Goal: Task Accomplishment & Management: Manage account settings

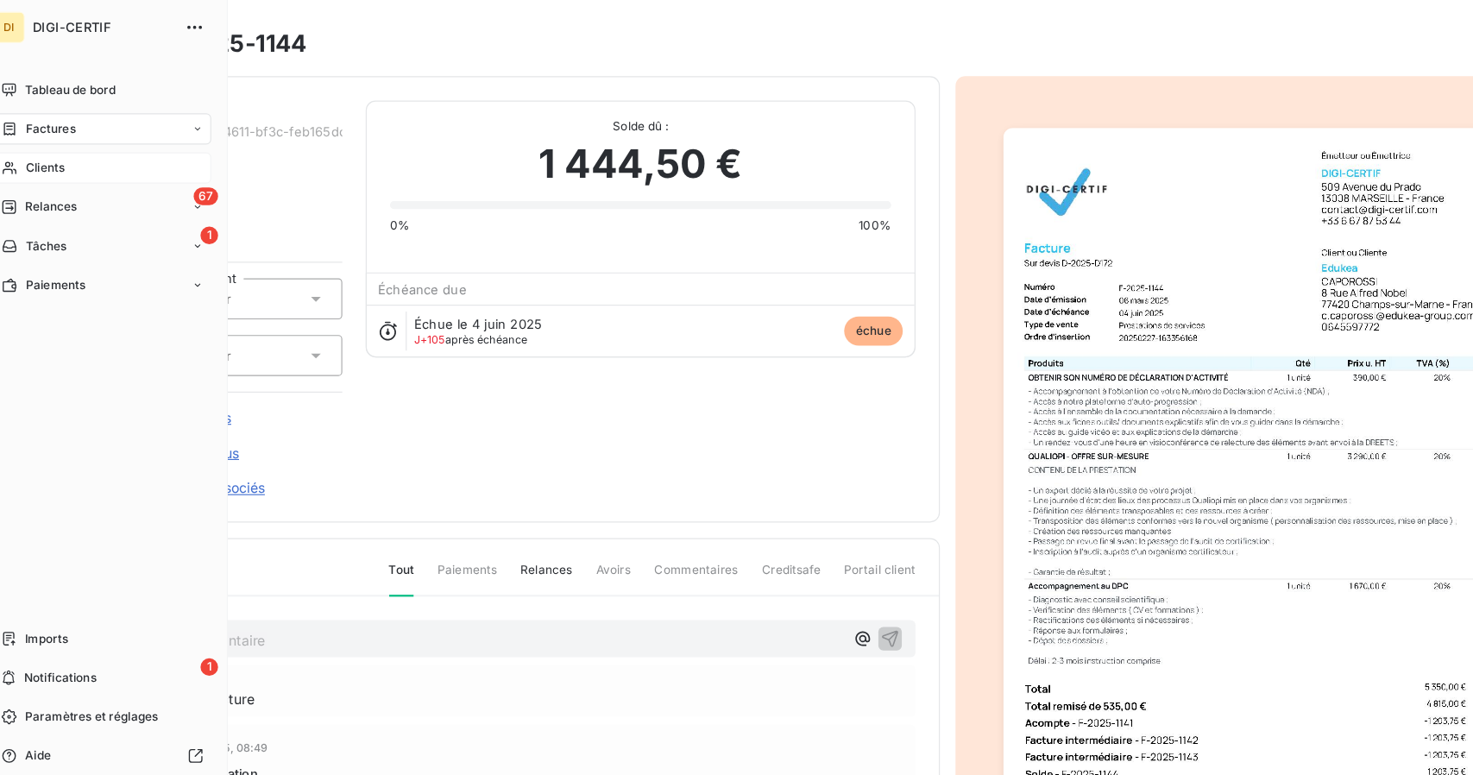
drag, startPoint x: 34, startPoint y: 142, endPoint x: 22, endPoint y: 145, distance: 11.5
click at [22, 145] on icon at bounding box center [28, 149] width 15 height 14
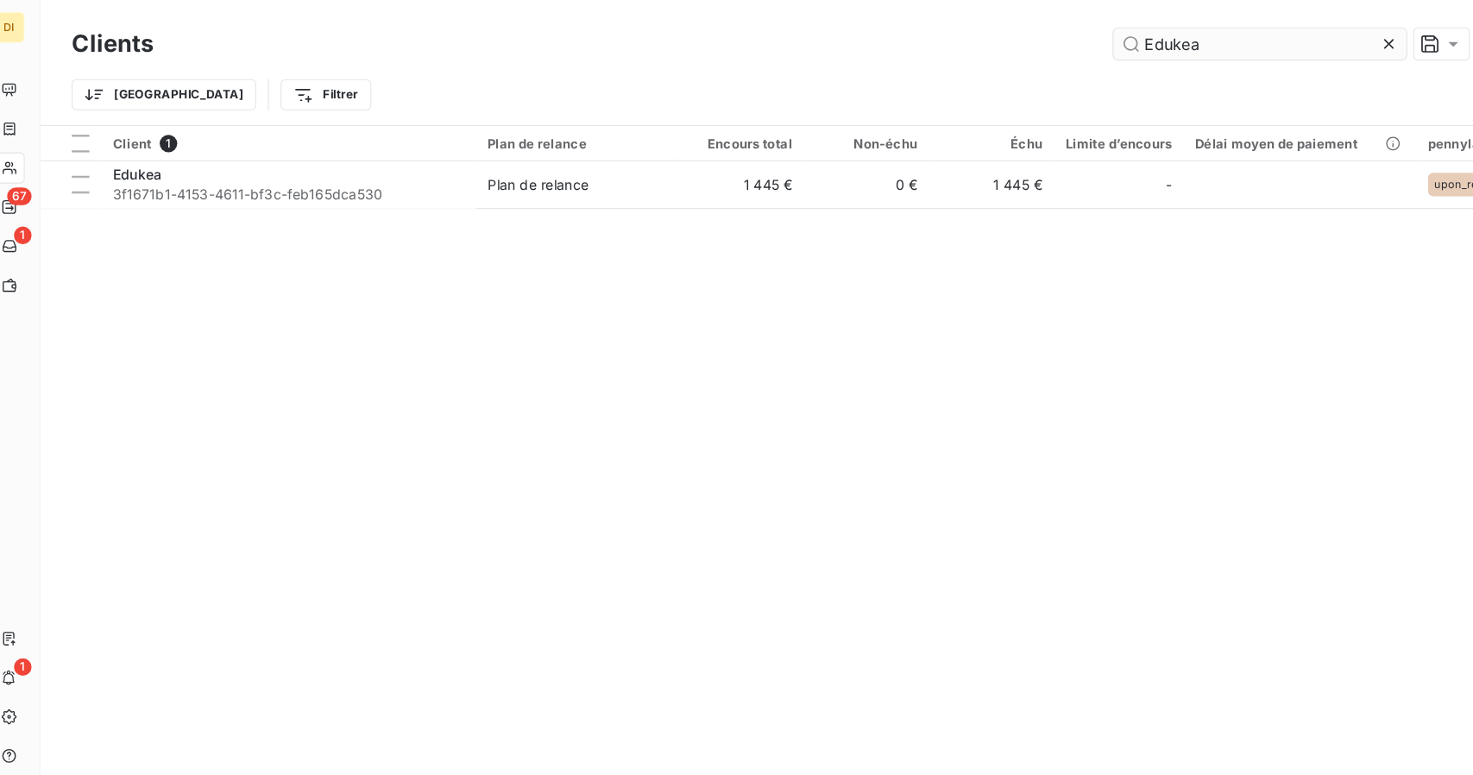
click at [1062, 47] on input "Edukea" at bounding box center [1133, 39] width 259 height 28
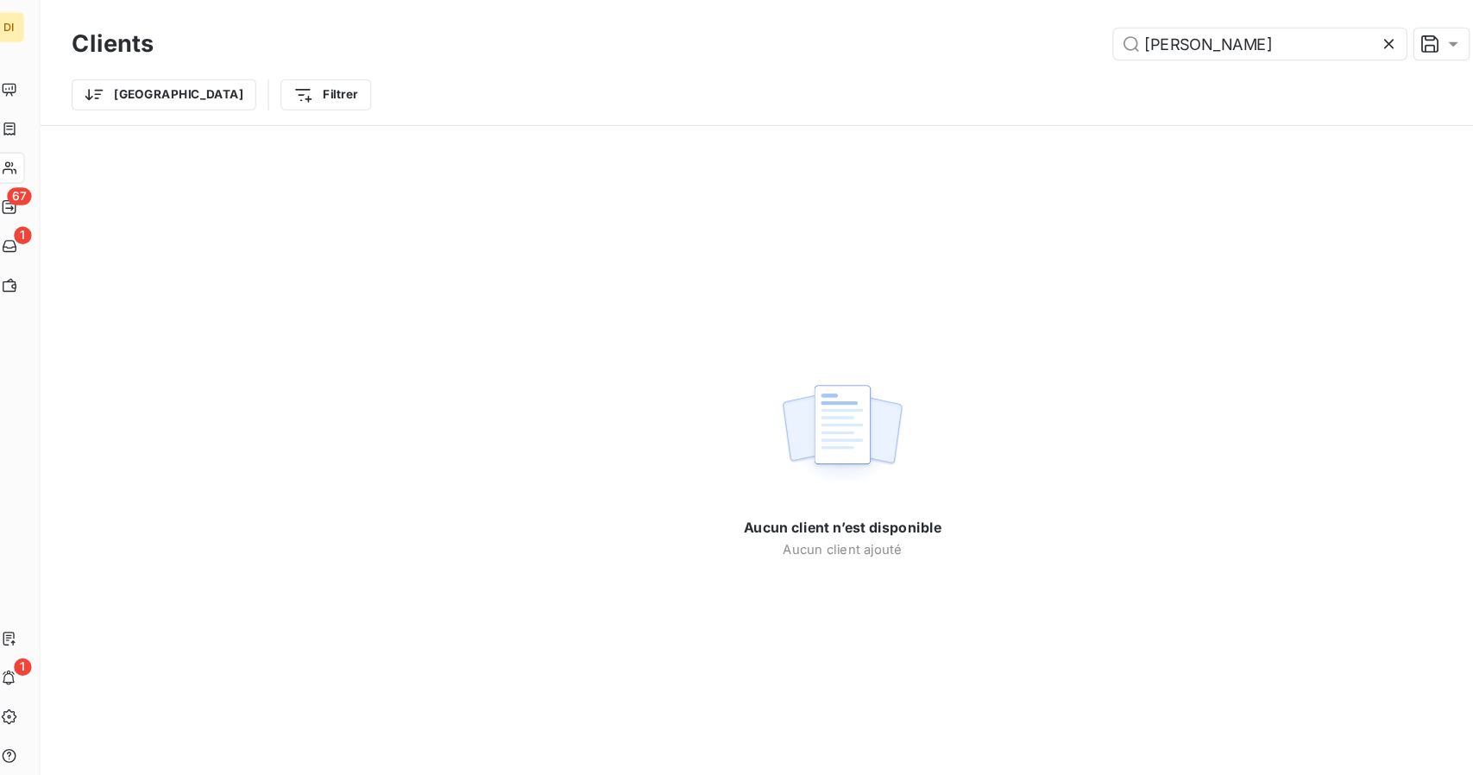
type input "[PERSON_NAME]"
click at [1112, 43] on input "[PERSON_NAME]" at bounding box center [1133, 39] width 259 height 28
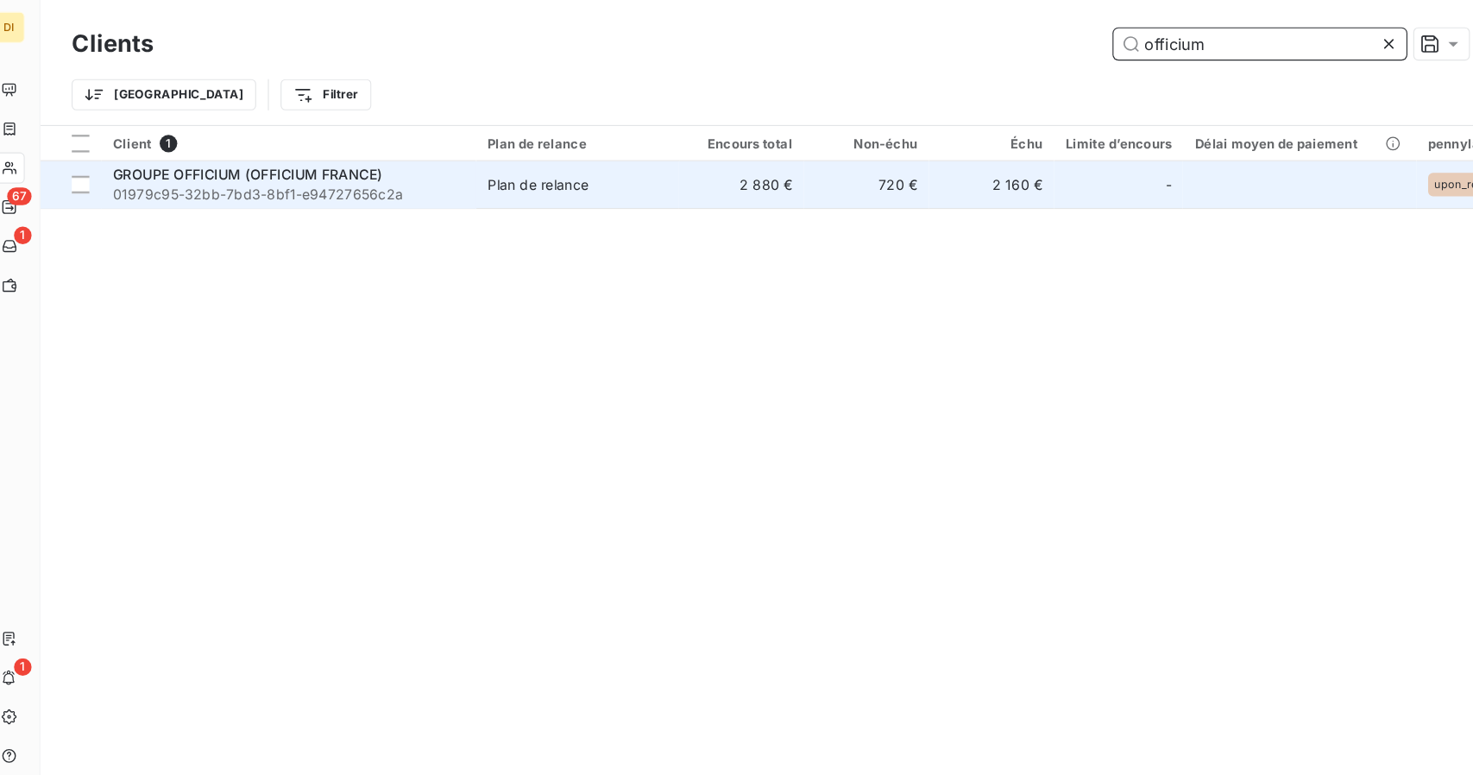
type input "officium"
click at [607, 156] on span "Plan de relance" at bounding box center [530, 162] width 159 height 17
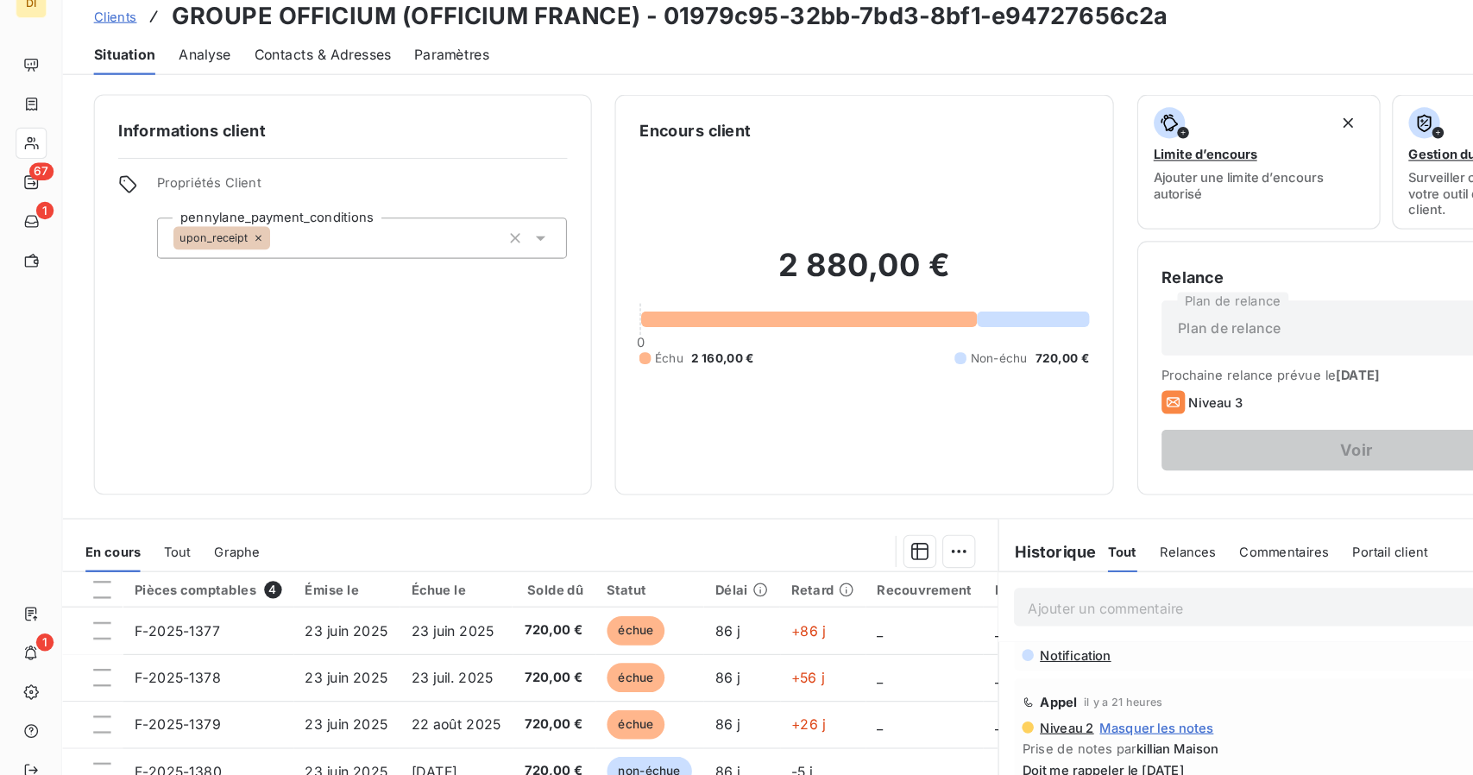
click at [278, 76] on span "Contacts & Adresses" at bounding box center [284, 69] width 121 height 17
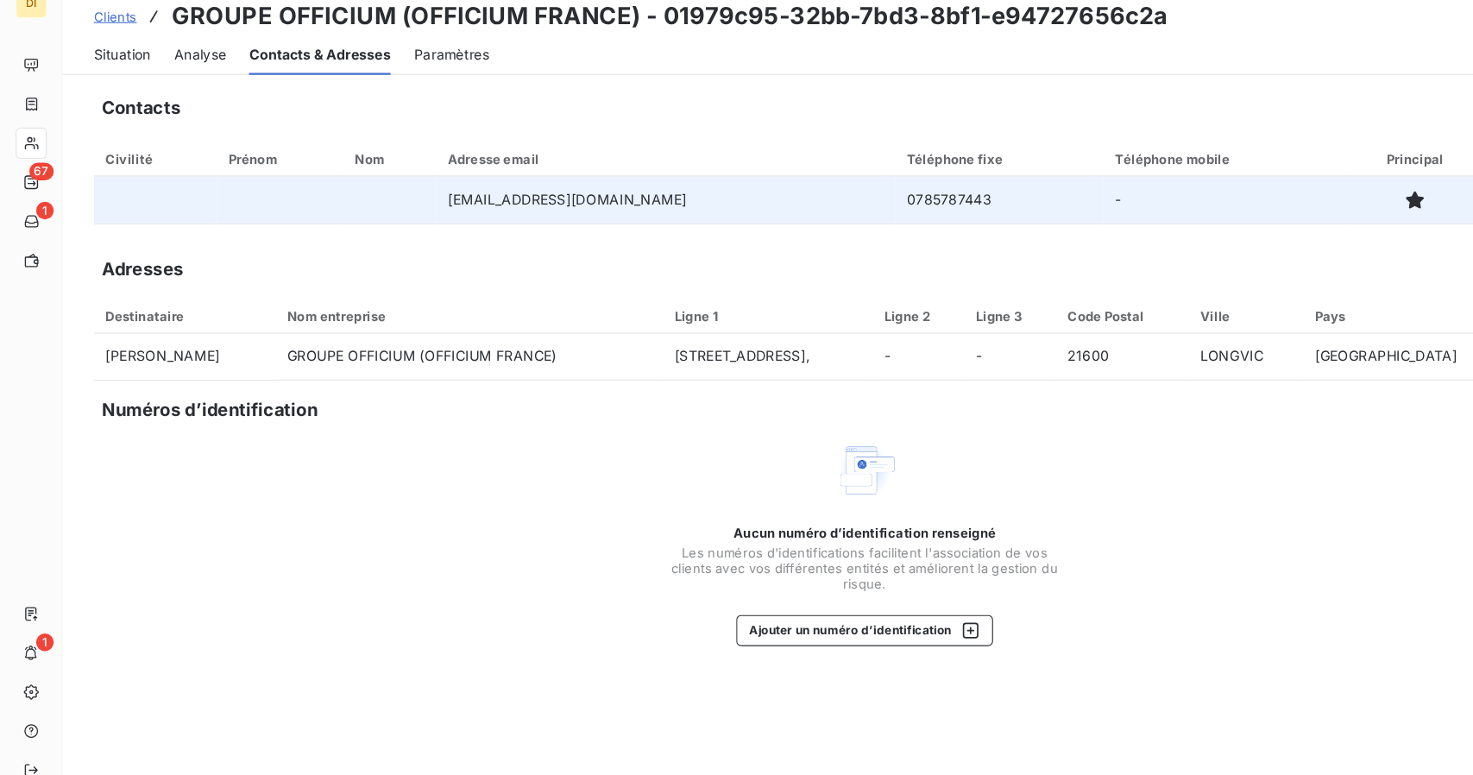
click at [797, 200] on td "0785787443" at bounding box center [883, 198] width 184 height 41
copy td "0785787443"
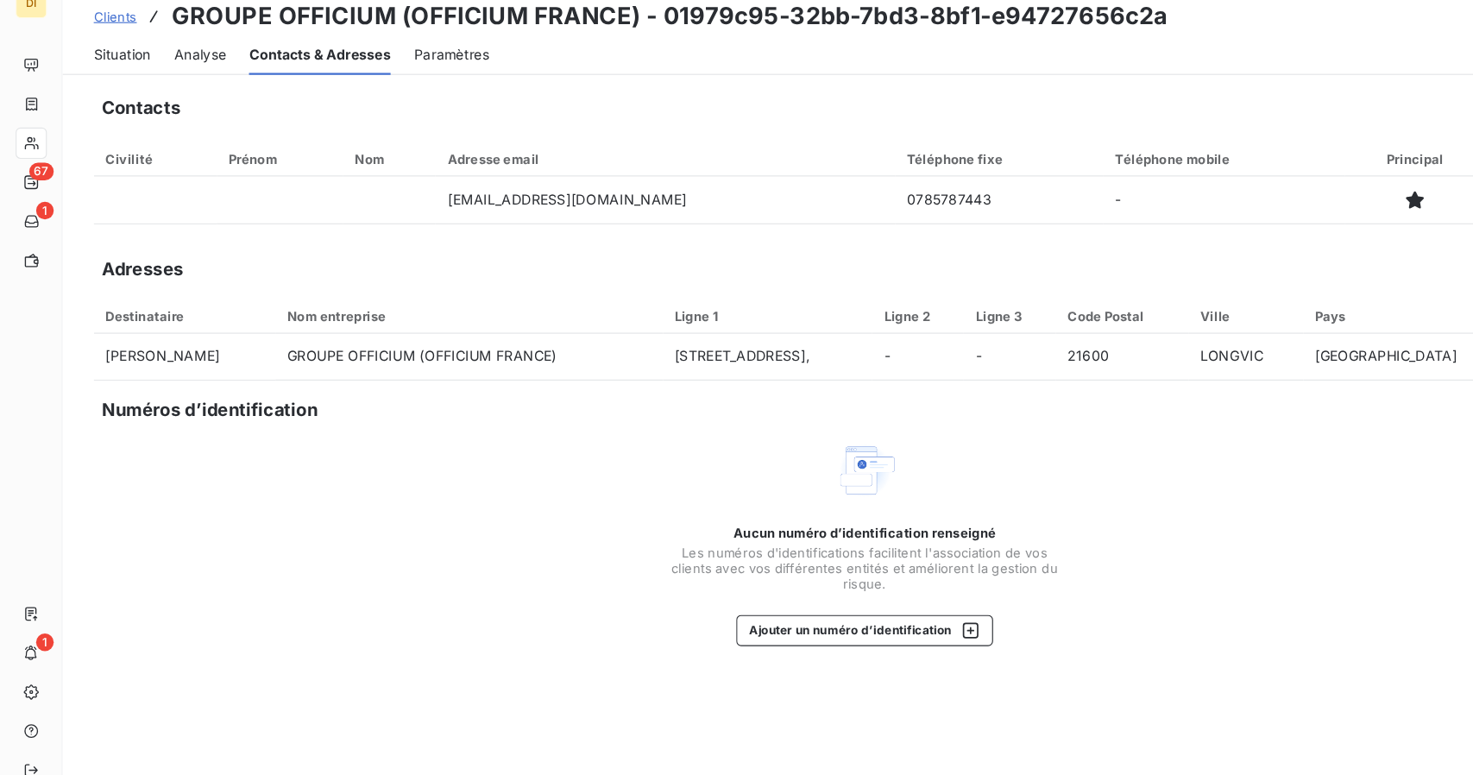
click at [753, 641] on div "Contacts Ajouter un contact Civilité Prénom Nom Adresse email Téléphone fixe Té…" at bounding box center [764, 435] width 1418 height 680
click at [614, 640] on div "Contacts Ajouter un contact Civilité Prénom Nom Adresse email Téléphone fixe Té…" at bounding box center [764, 435] width 1418 height 680
click at [114, 68] on span "Situation" at bounding box center [108, 69] width 50 height 17
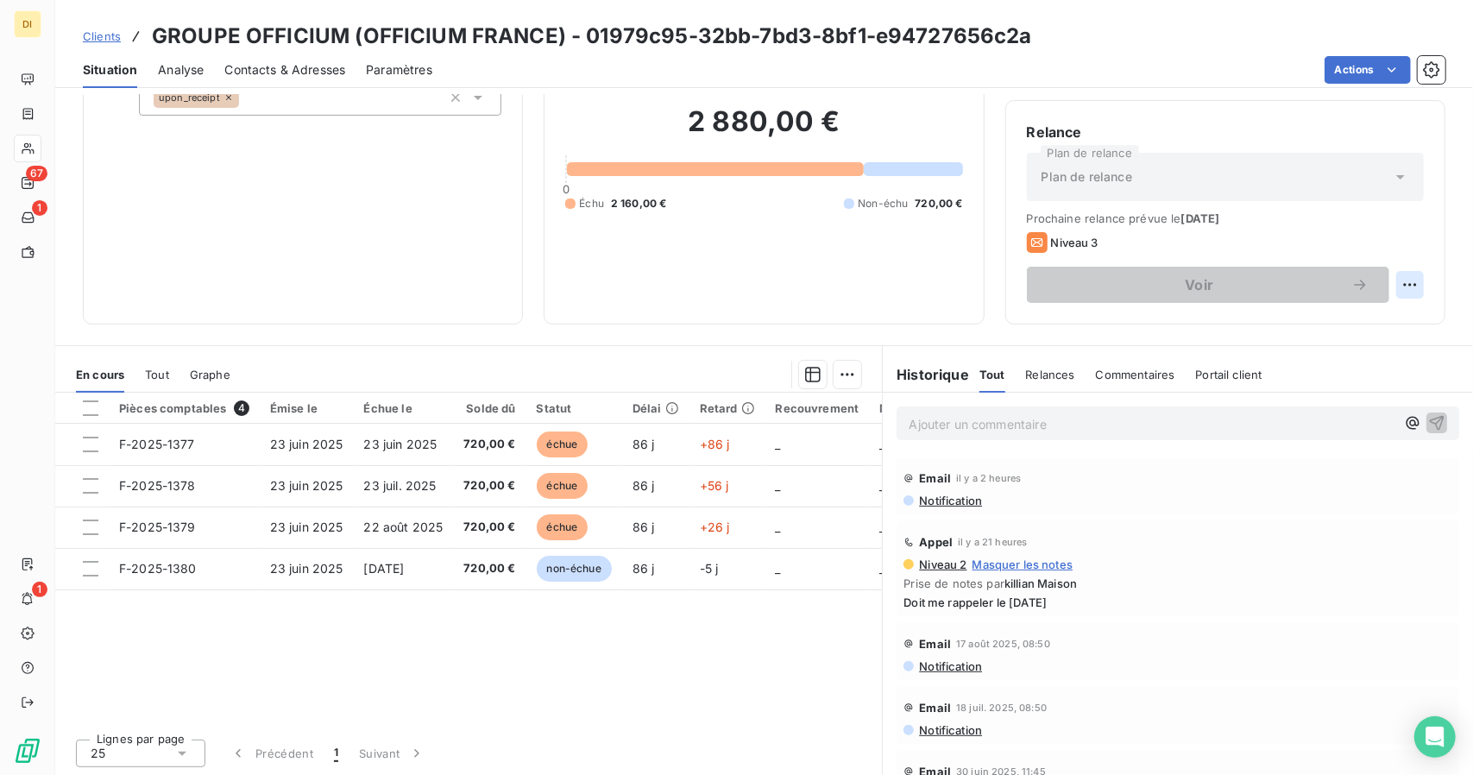
click at [1399, 289] on html "DI 67 1 1 Clients GROUPE OFFICIUM (OFFICIUM [GEOGRAPHIC_DATA]) - 01979c95-32bb-…" at bounding box center [736, 387] width 1473 height 775
click at [1378, 315] on div "Replanifier cette action" at bounding box center [1326, 322] width 154 height 28
select select "8"
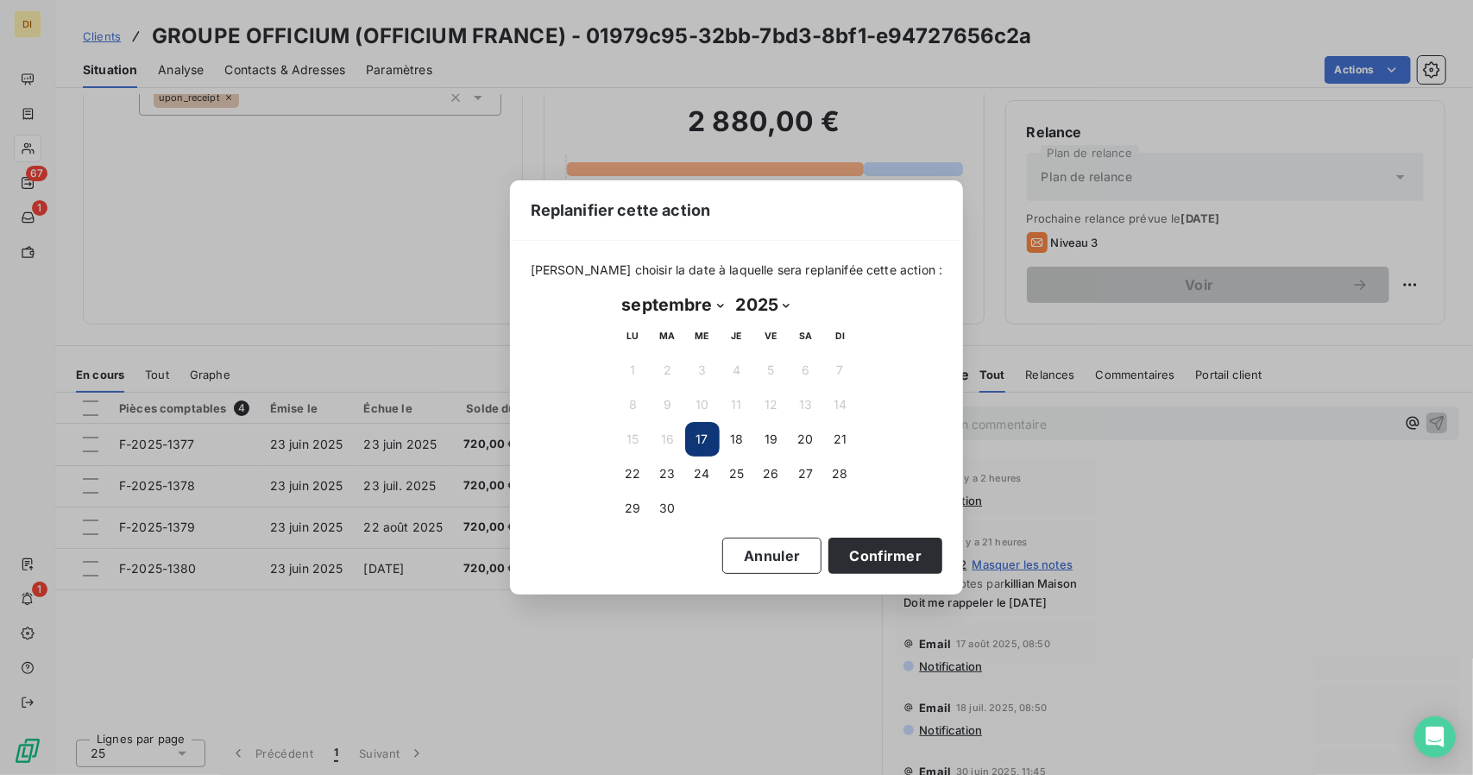
click at [705, 443] on button "17" at bounding box center [702, 439] width 35 height 35
click at [697, 436] on button "17" at bounding box center [702, 439] width 35 height 35
click at [830, 550] on button "Confirmer" at bounding box center [886, 556] width 114 height 36
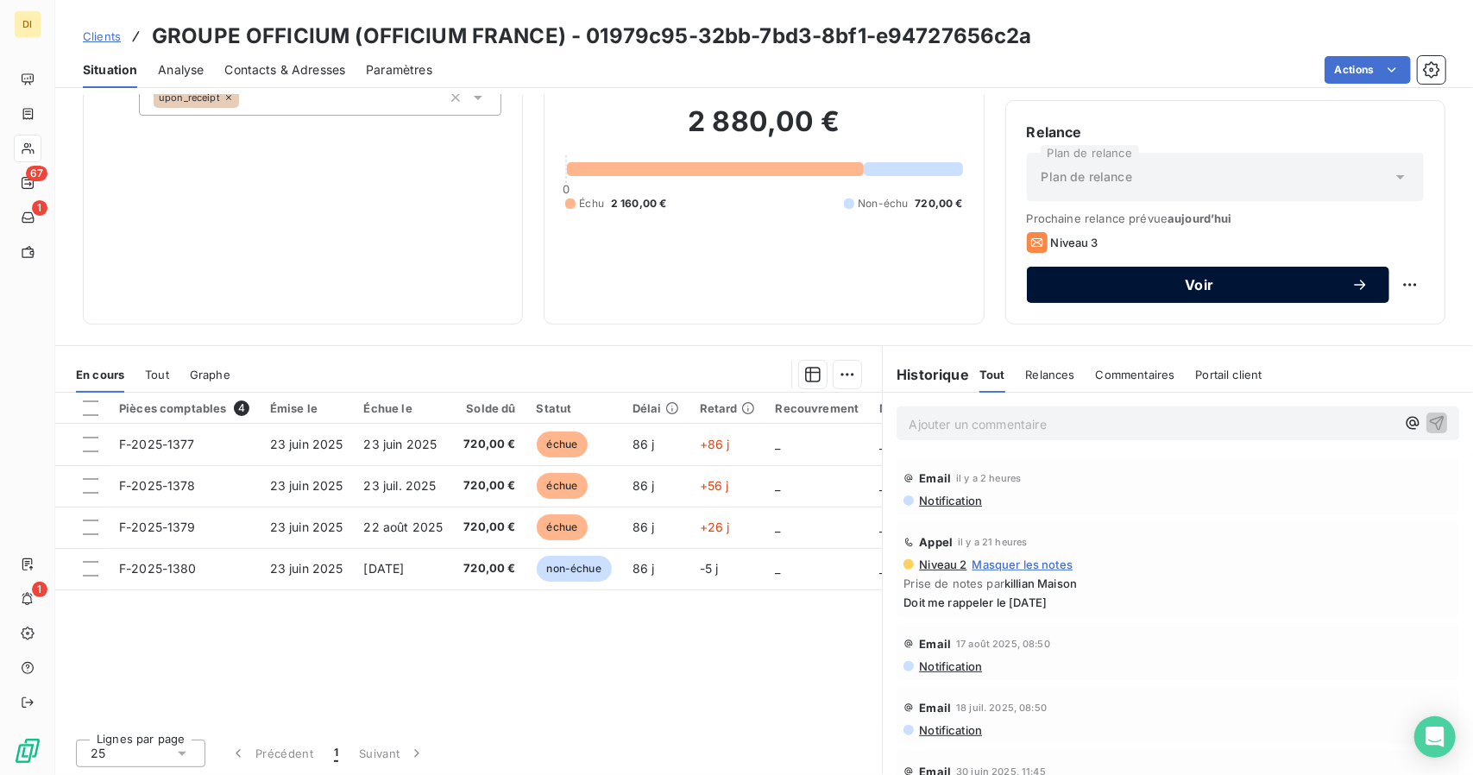
click at [1344, 299] on button "Voir" at bounding box center [1208, 285] width 362 height 36
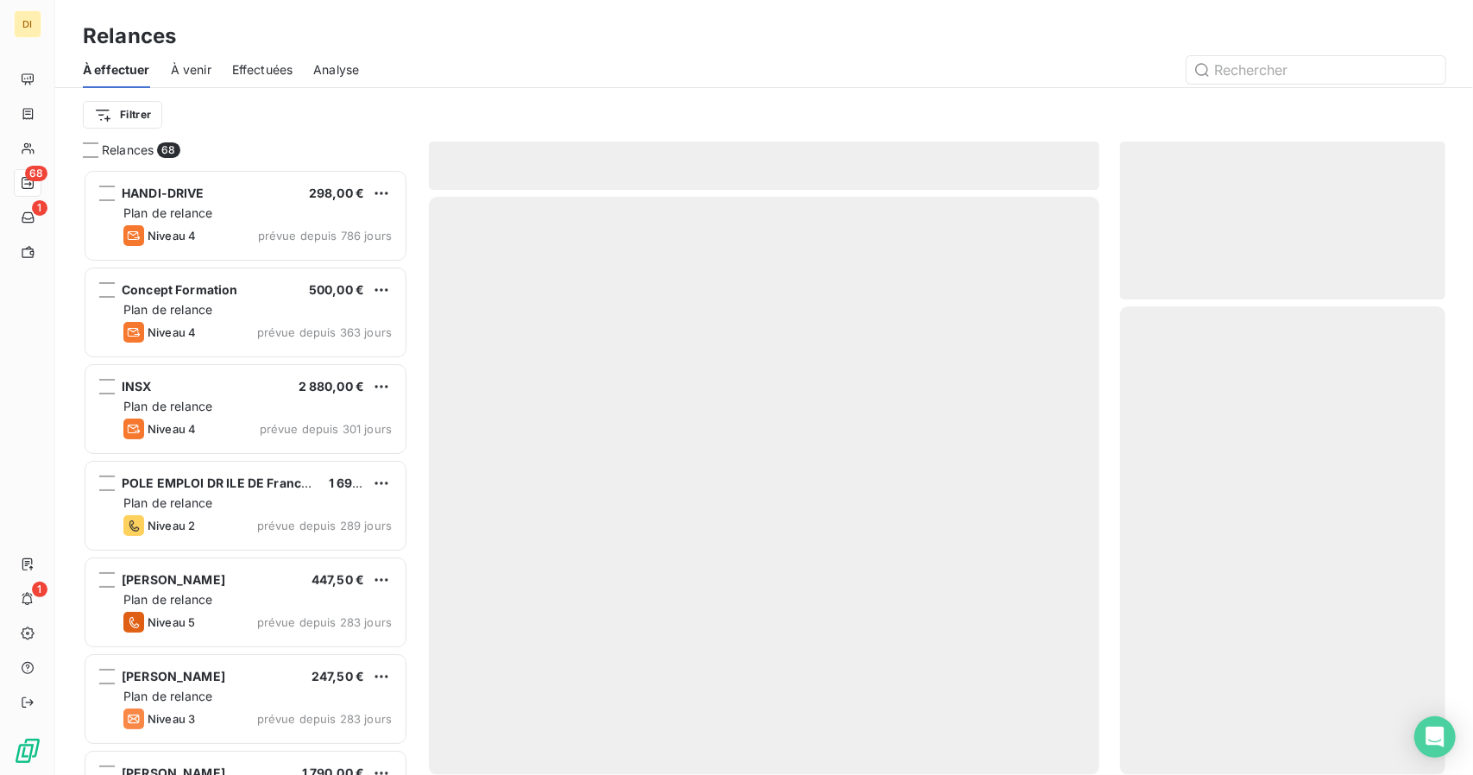
scroll to position [592, 312]
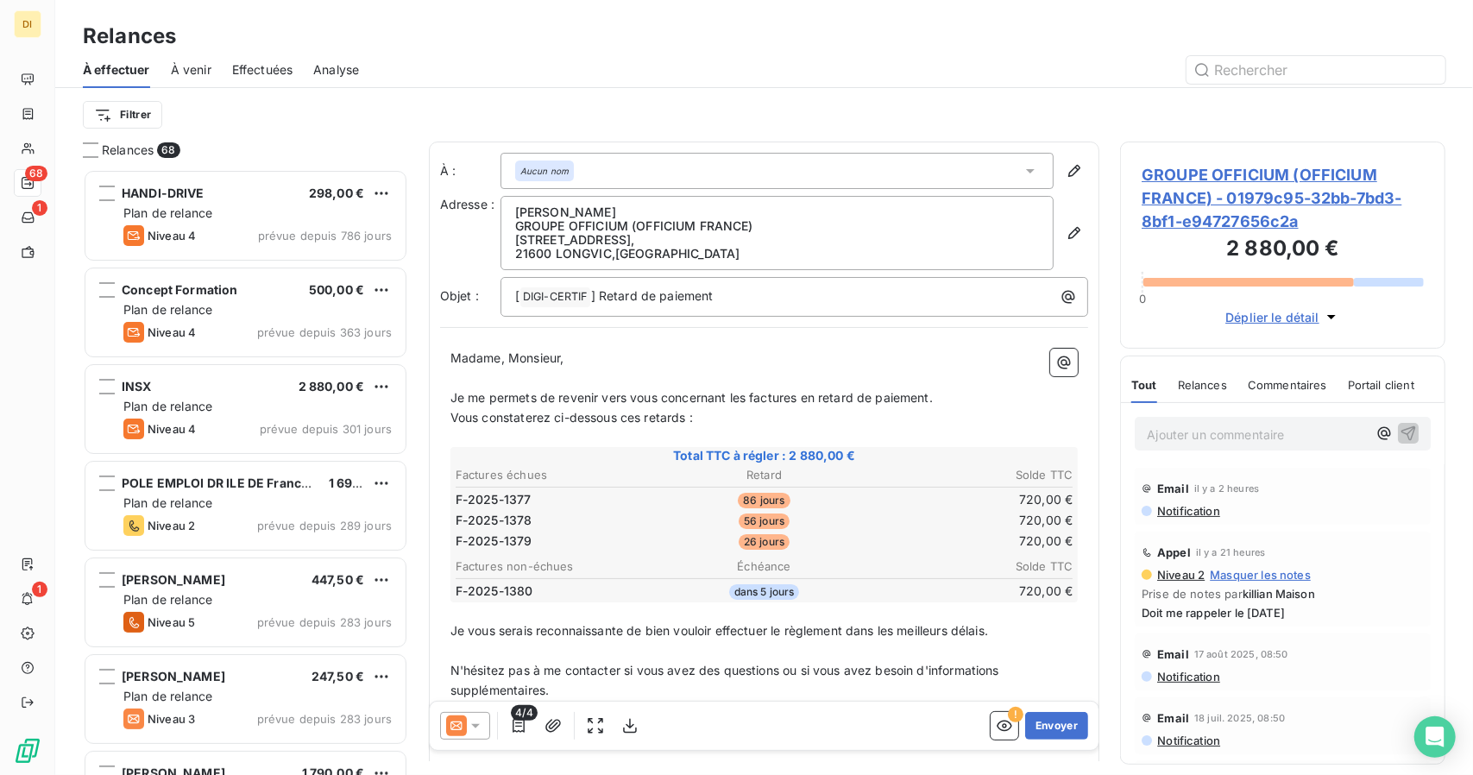
click at [475, 721] on icon at bounding box center [475, 725] width 17 height 17
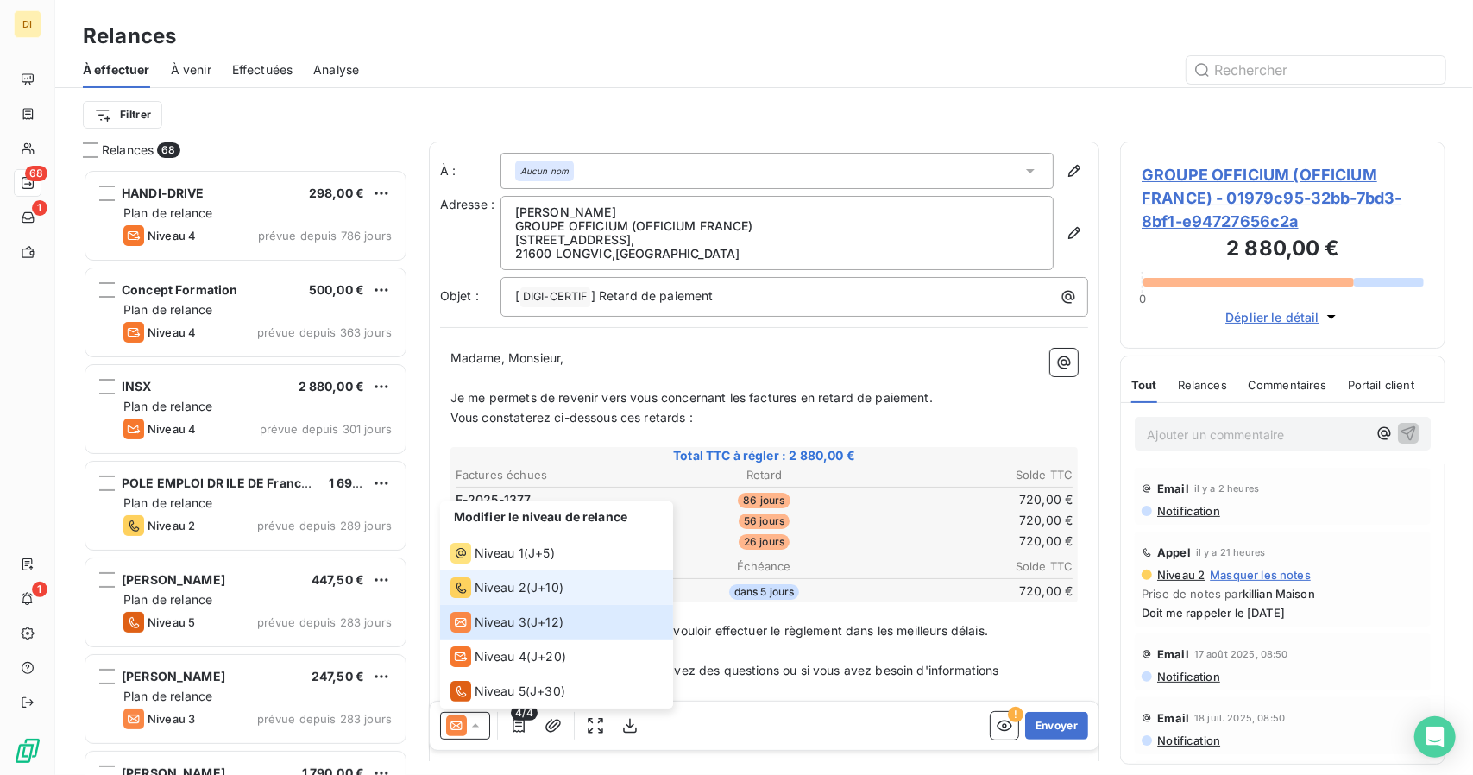
click at [544, 595] on span "J+10 )" at bounding box center [547, 587] width 33 height 17
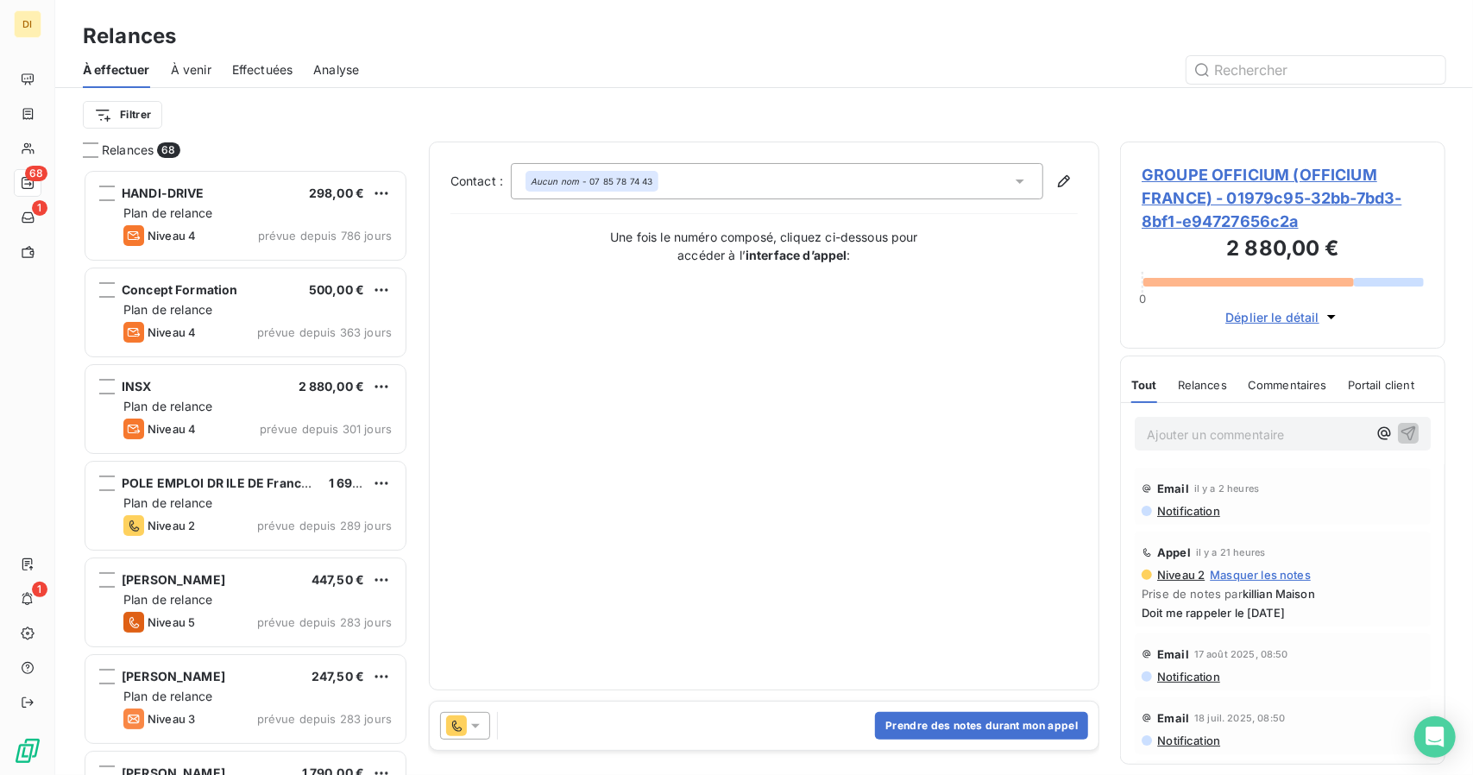
click at [659, 721] on div "Prendre des notes durant mon appel" at bounding box center [765, 726] width 670 height 48
click at [894, 731] on button "Prendre des notes durant mon appel" at bounding box center [981, 726] width 213 height 28
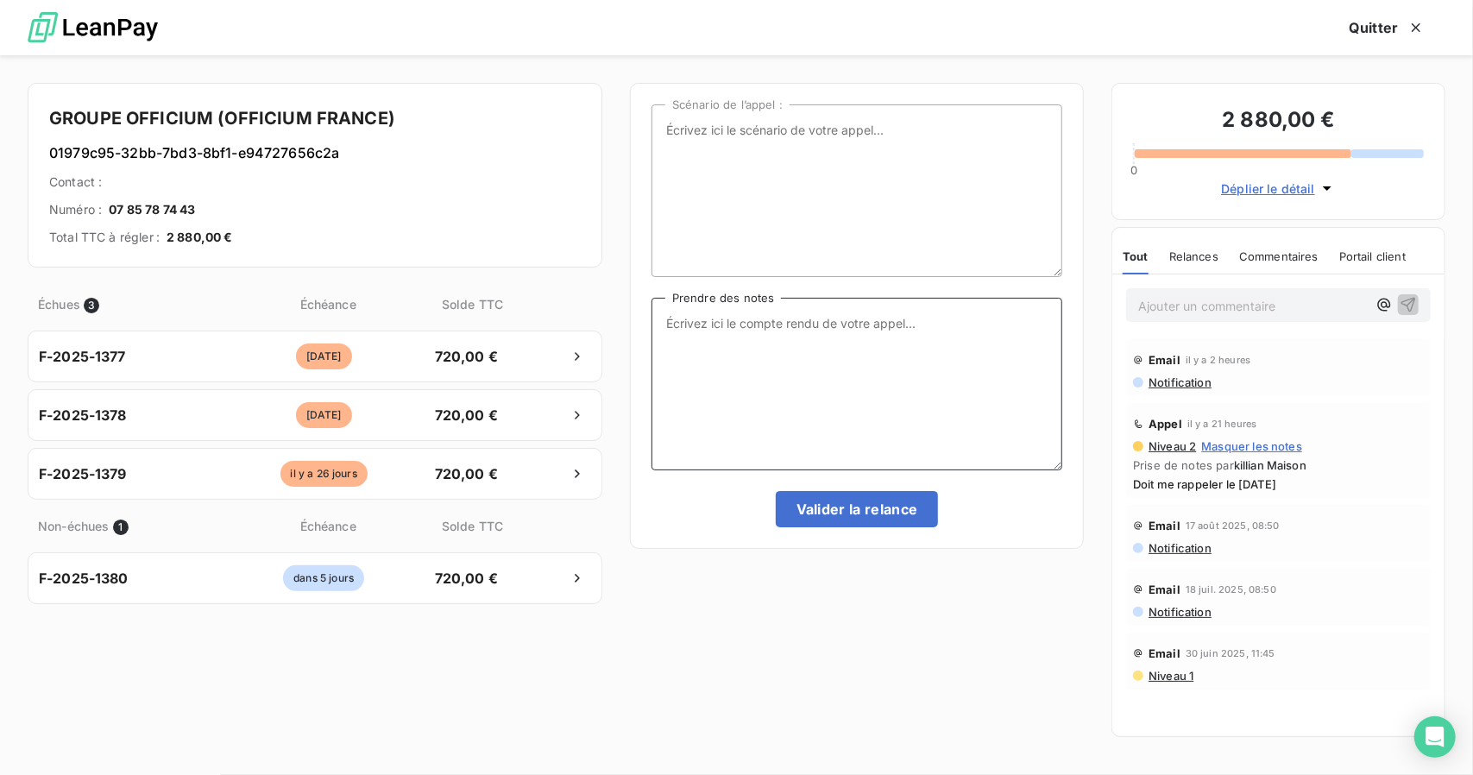
click at [775, 341] on textarea "Prendre des notes" at bounding box center [857, 384] width 411 height 173
type textarea "d"
click at [895, 159] on textarea "Scénario de l’appel :" at bounding box center [857, 190] width 411 height 173
type textarea "devait me rappeler [DATE], NRP"
click at [855, 520] on button "Valider la relance" at bounding box center [857, 509] width 163 height 36
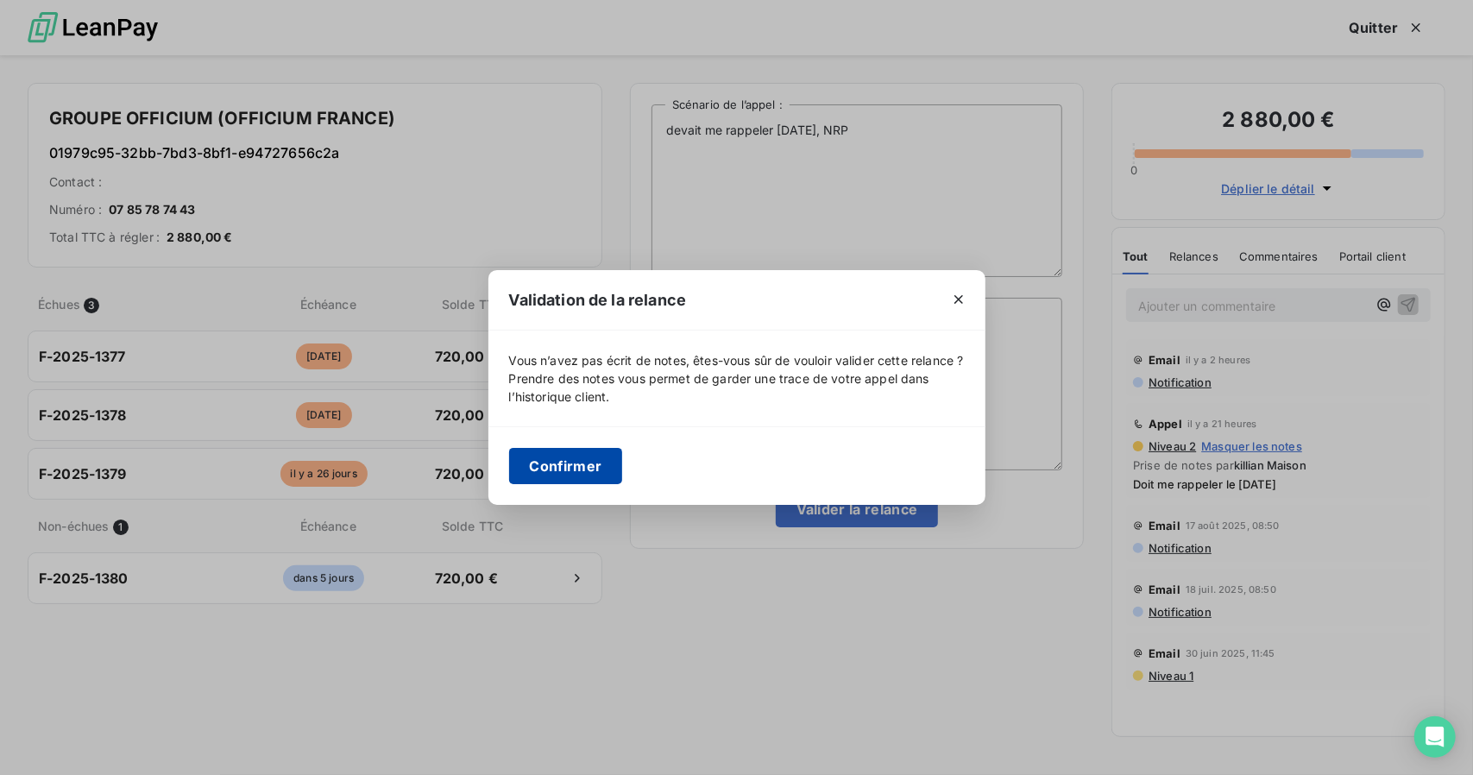
click at [581, 484] on button "Confirmer" at bounding box center [566, 466] width 114 height 36
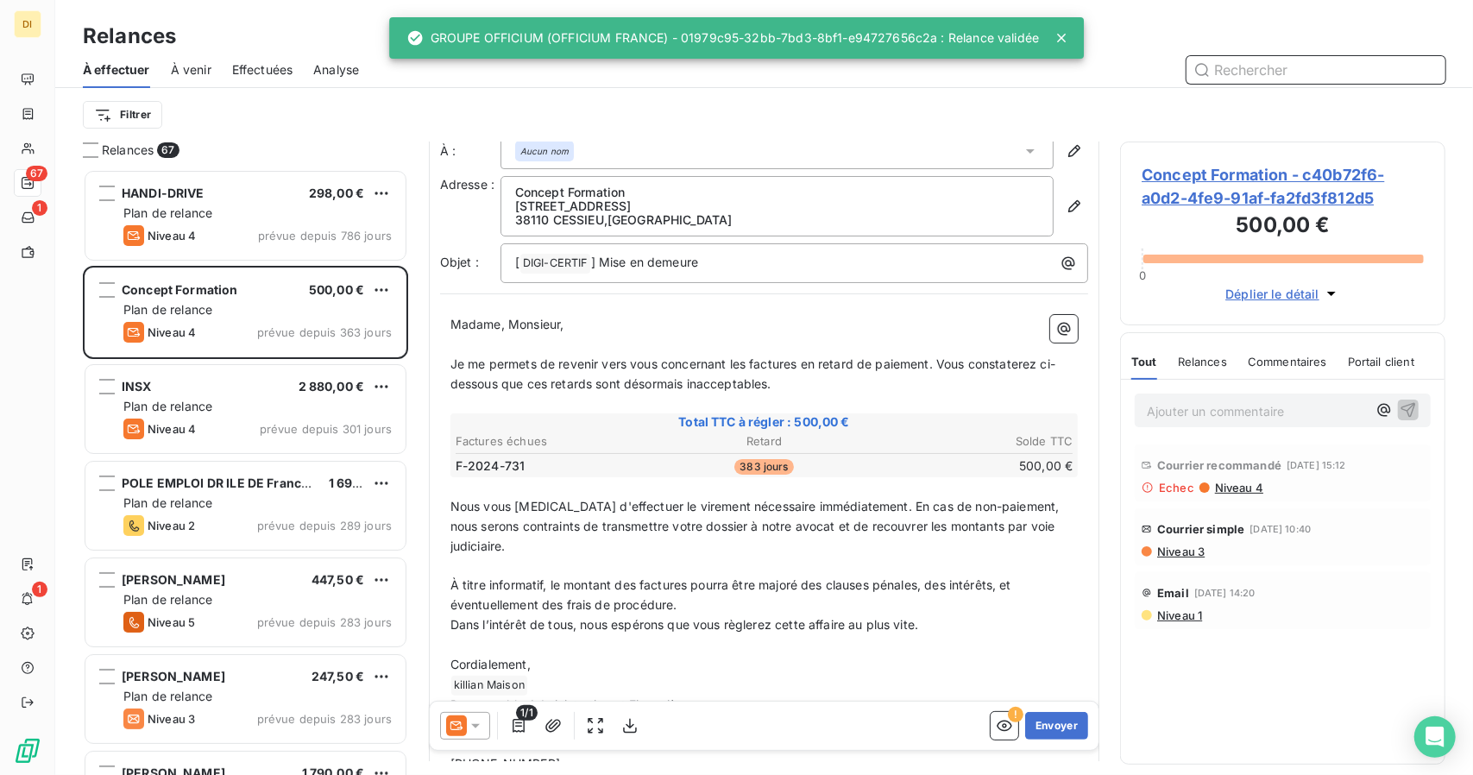
scroll to position [91, 0]
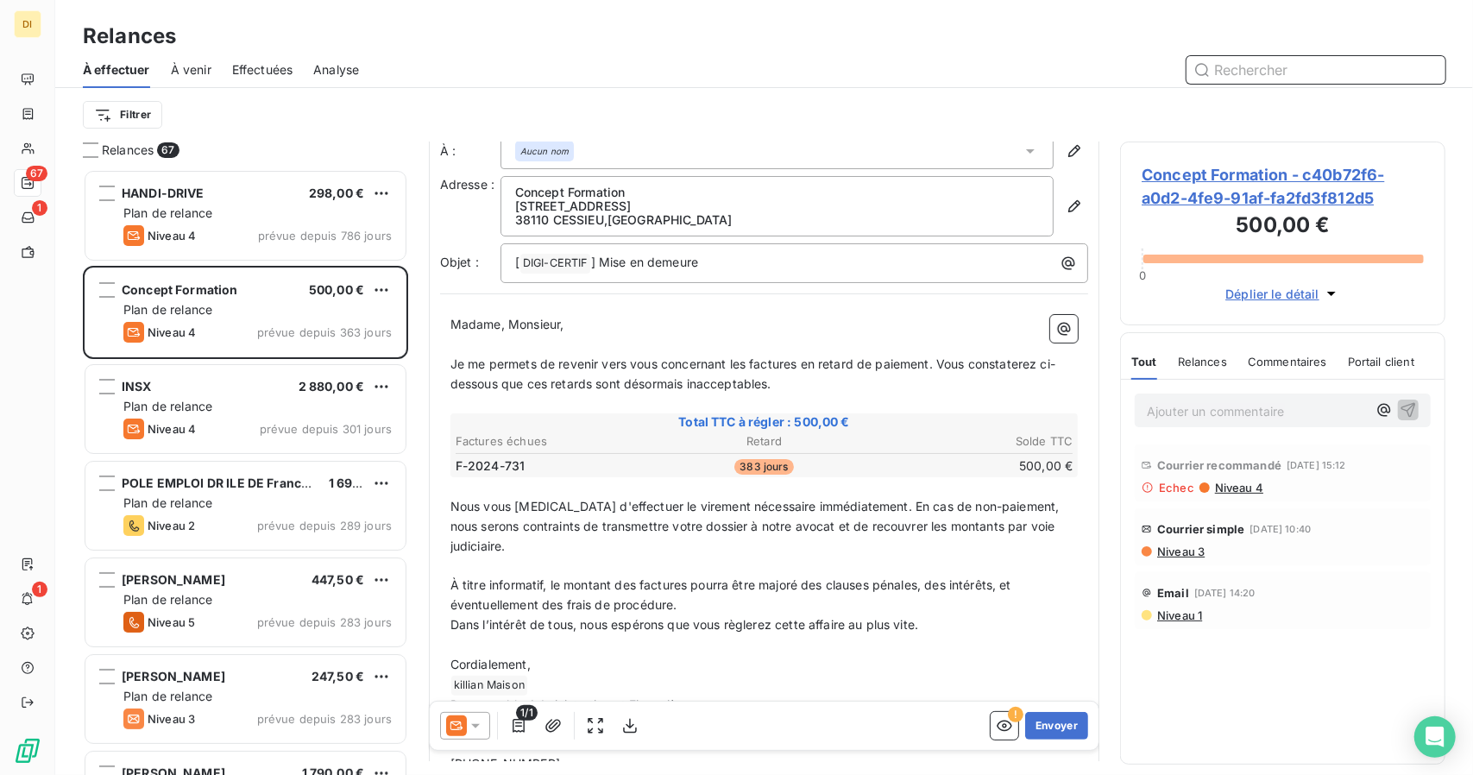
scroll to position [29, 0]
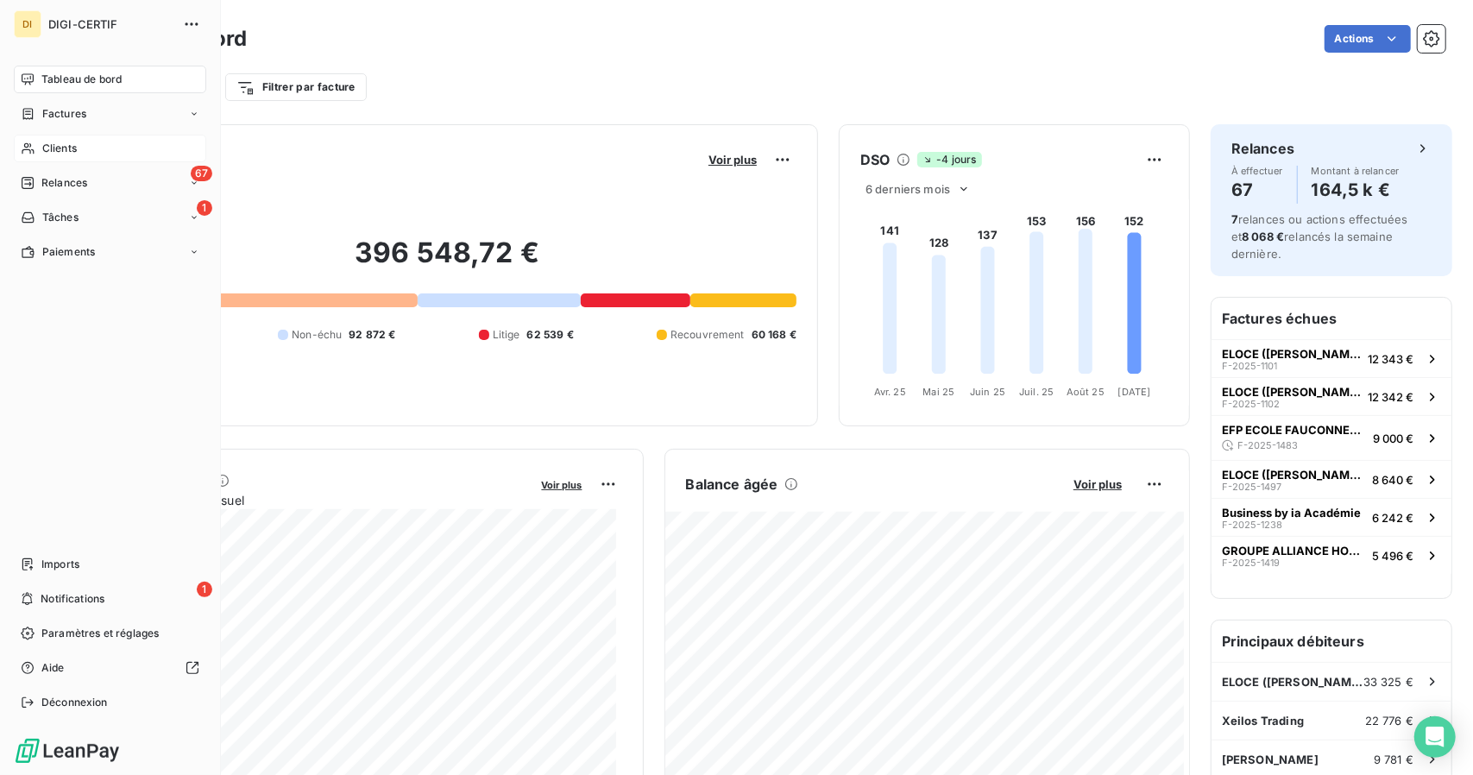
click at [64, 151] on span "Clients" at bounding box center [59, 149] width 35 height 16
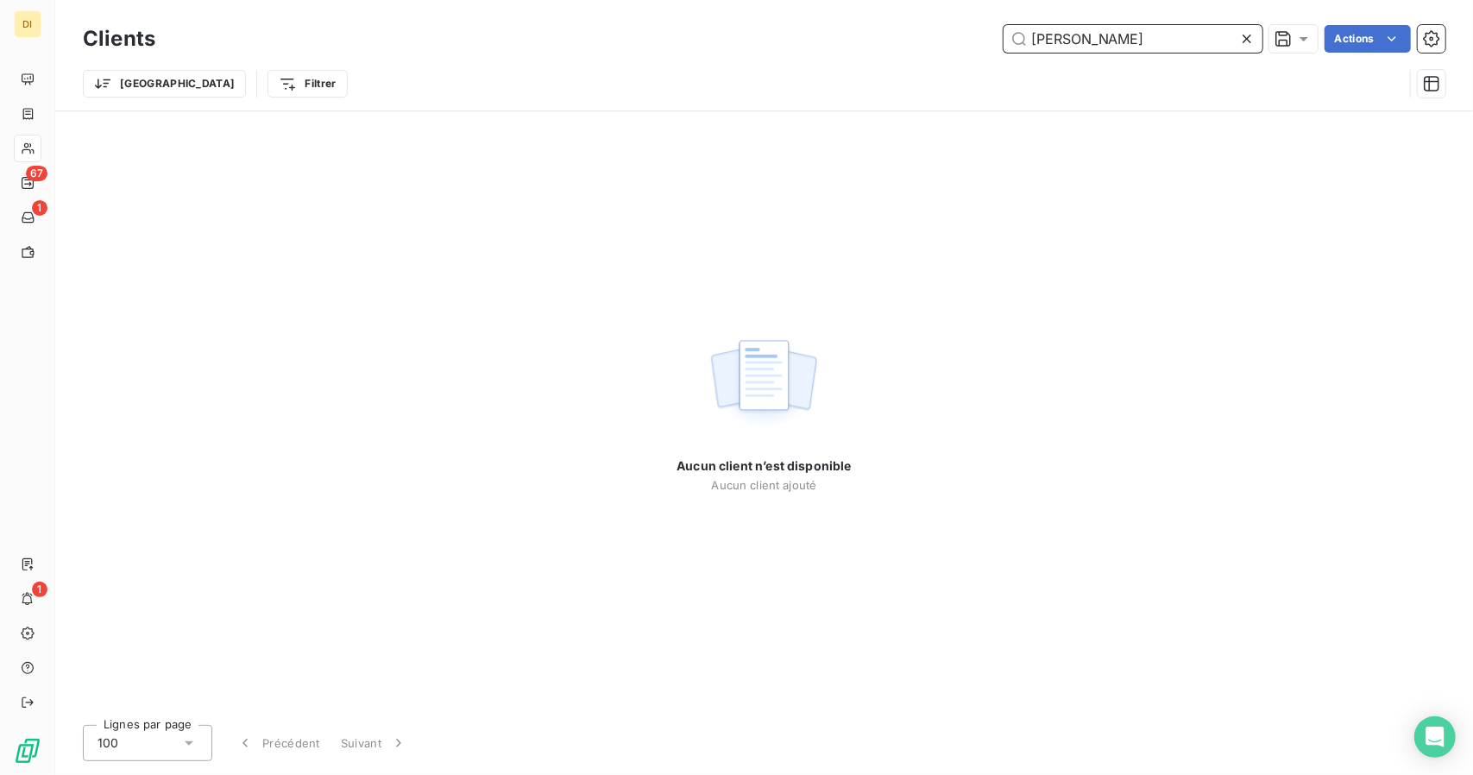
click at [1086, 42] on input "Jean benoit potier" at bounding box center [1133, 39] width 259 height 28
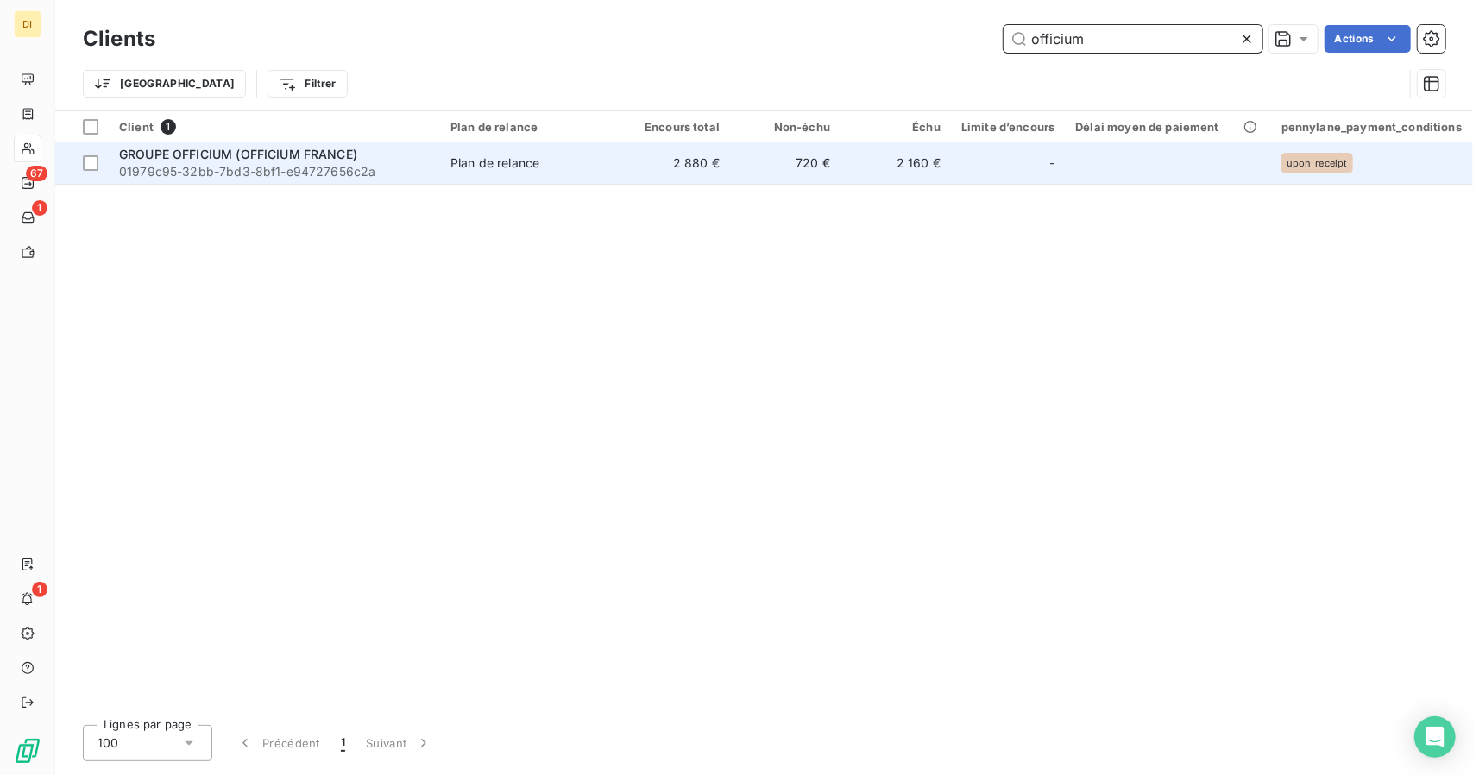
type input "officium"
click at [630, 162] on td "2 880 €" at bounding box center [675, 162] width 110 height 41
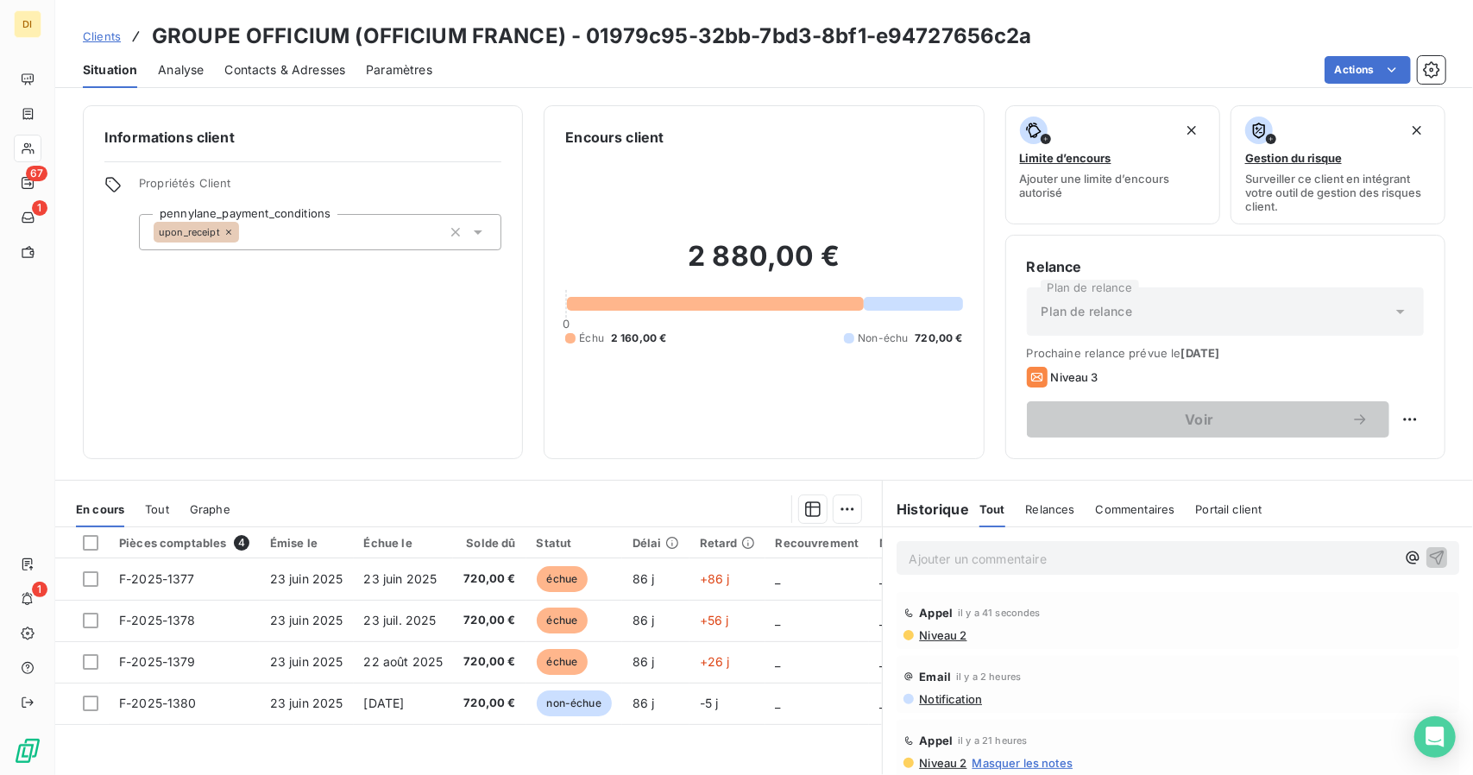
click at [992, 631] on div "Niveau 2" at bounding box center [1178, 635] width 549 height 14
click at [930, 641] on div "Appel il y a 41 secondes Niveau 2" at bounding box center [1178, 620] width 563 height 57
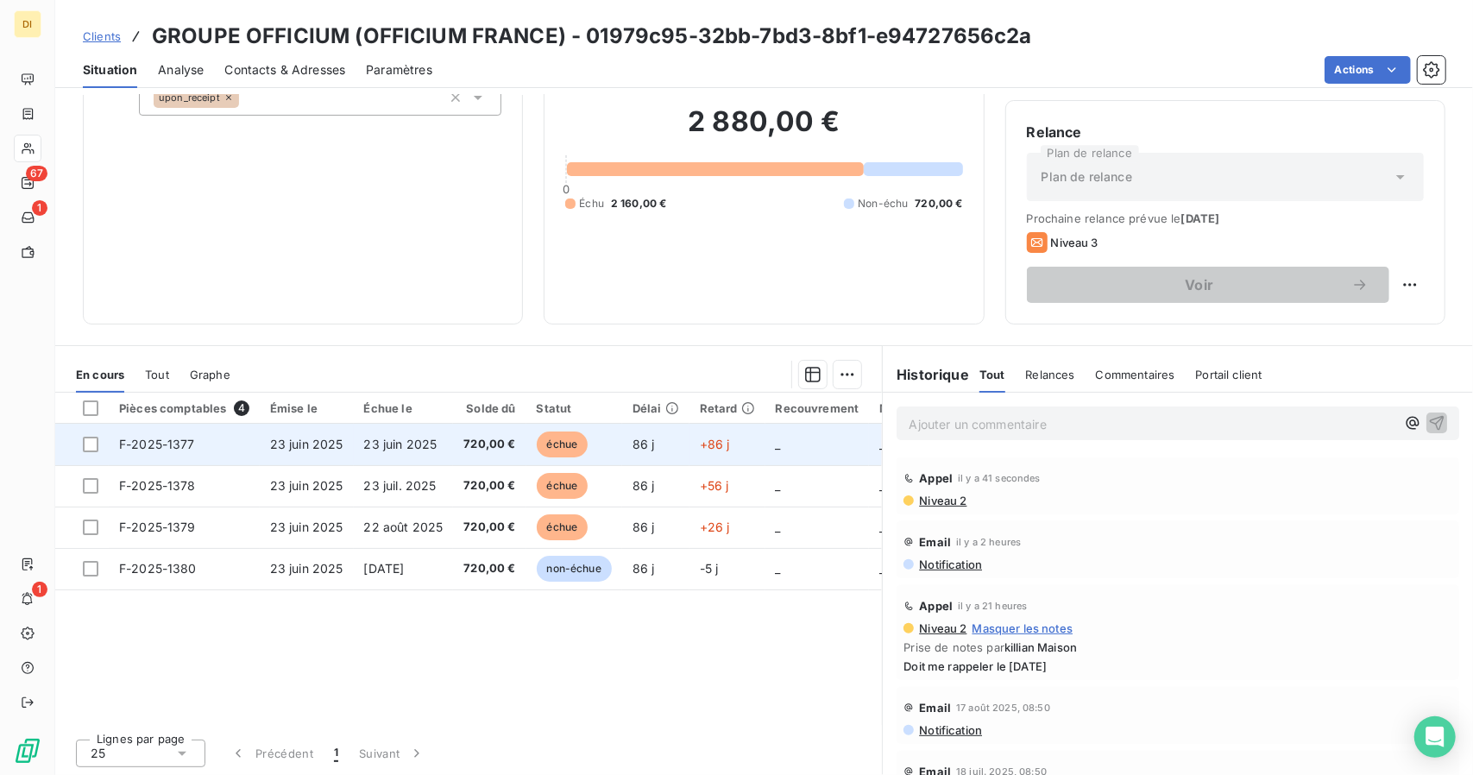
scroll to position [135, 0]
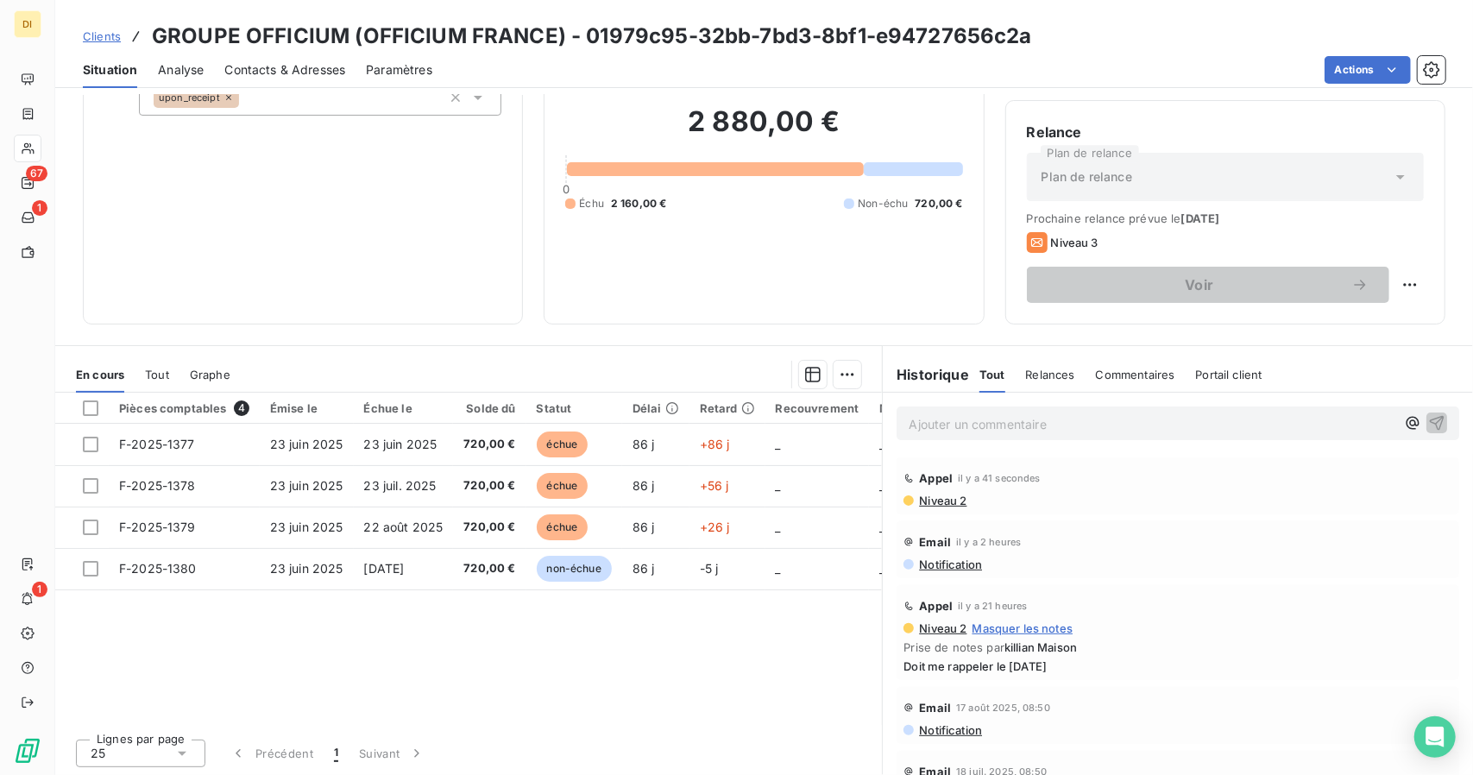
click at [943, 501] on span "Niveau 2" at bounding box center [941, 501] width 49 height 14
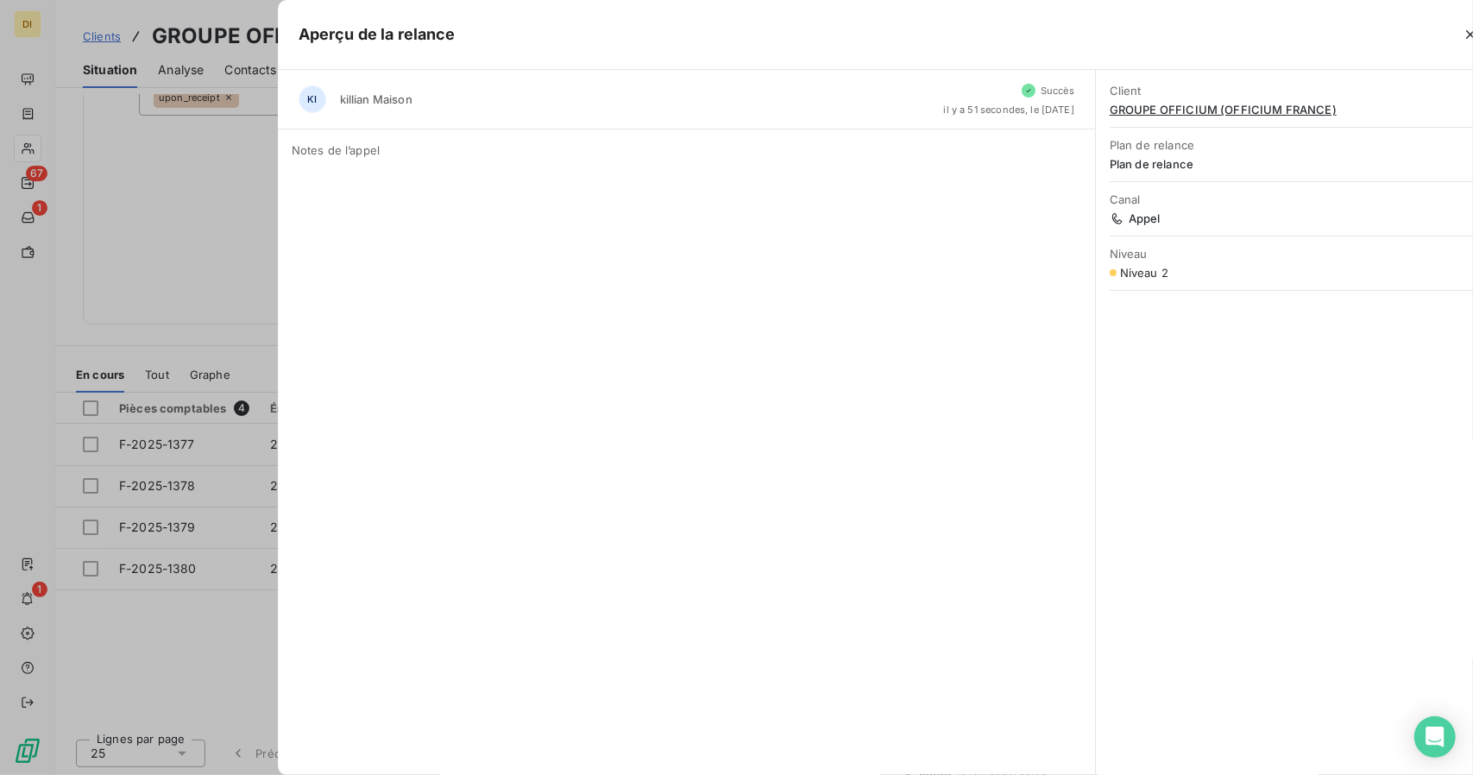
click at [943, 501] on div "KI killian Maison Succès il y a 51 secondes, le 17 sept. 2025 Notes de l’appel" at bounding box center [687, 422] width 818 height 705
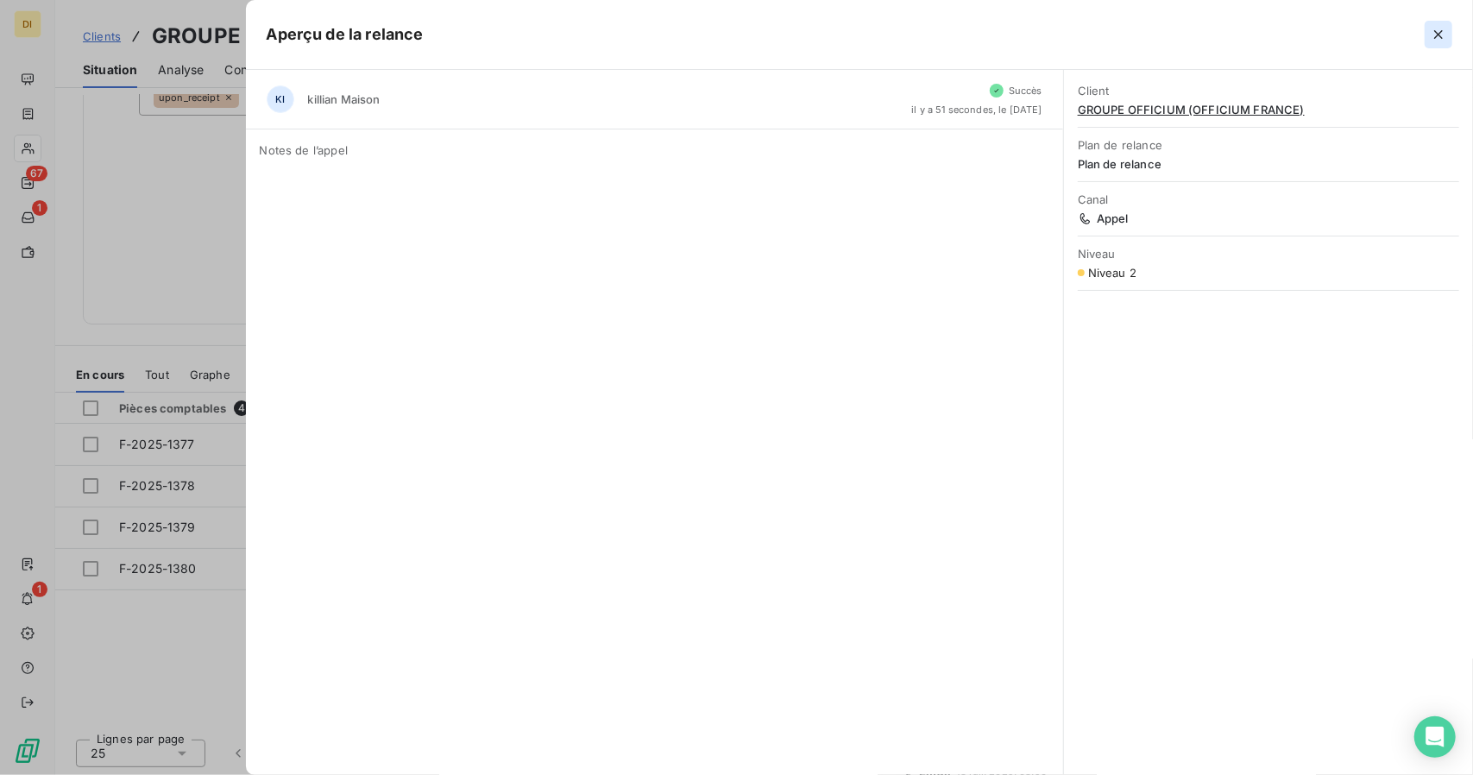
click at [1443, 32] on icon "button" at bounding box center [1438, 34] width 17 height 17
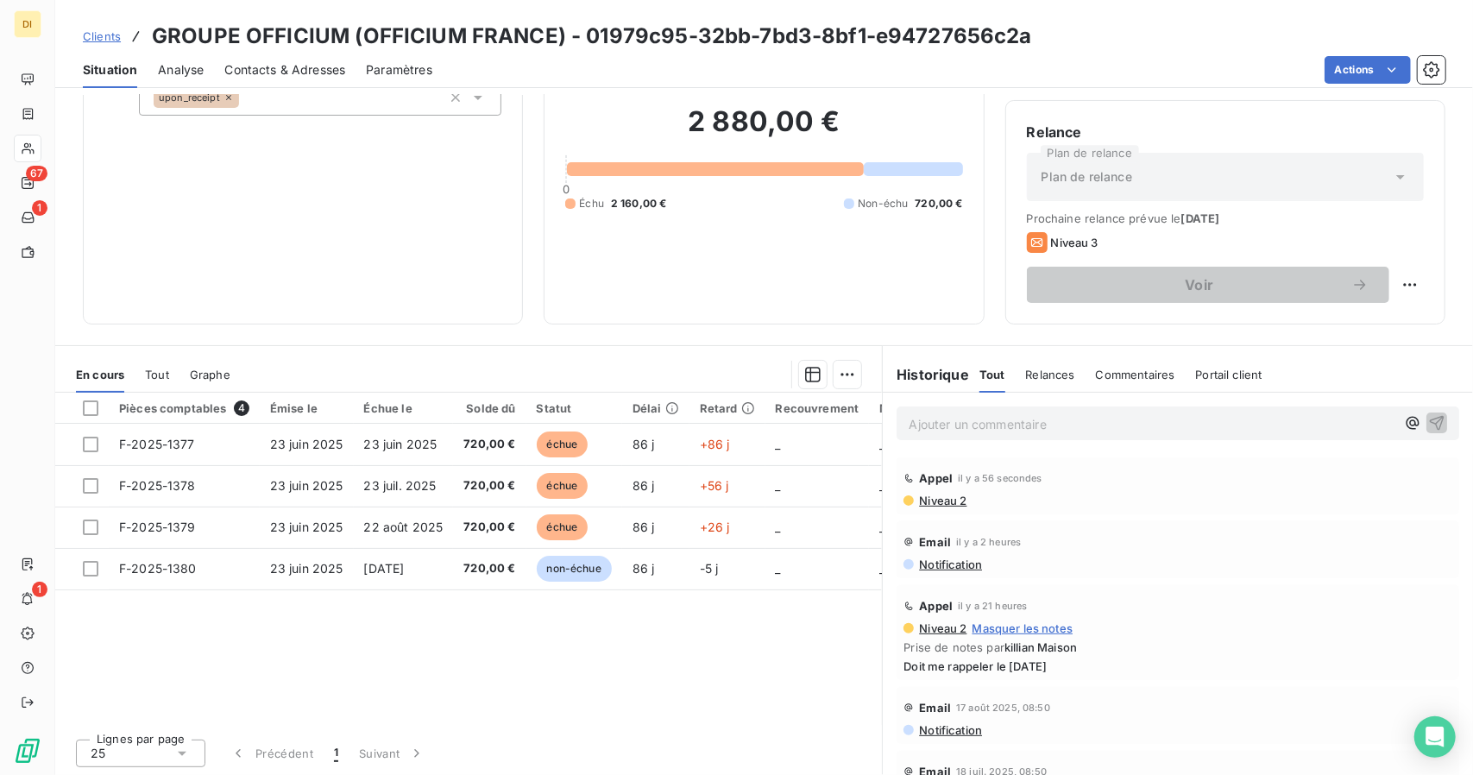
click at [1071, 433] on div "Ajouter un commentaire ﻿" at bounding box center [1178, 424] width 563 height 34
click at [1013, 414] on p "Ajouter un commentaire ﻿" at bounding box center [1152, 424] width 487 height 22
click at [1428, 417] on icon "button" at bounding box center [1436, 421] width 17 height 17
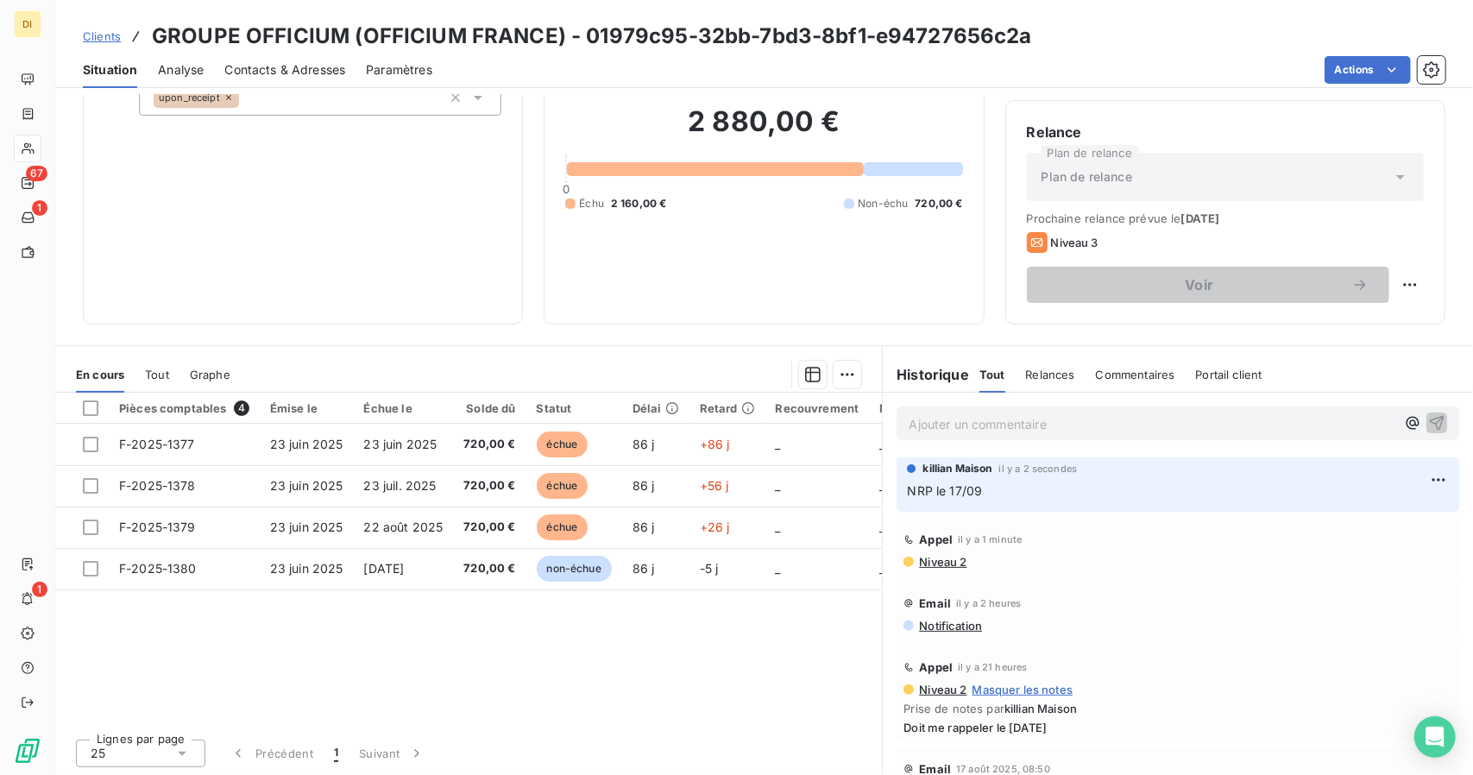
click at [692, 653] on div "Pièces comptables 4 Émise le Échue le Solde dû Statut Délai Retard Recouvrement…" at bounding box center [468, 559] width 827 height 332
click at [111, 36] on span "Clients" at bounding box center [102, 36] width 38 height 14
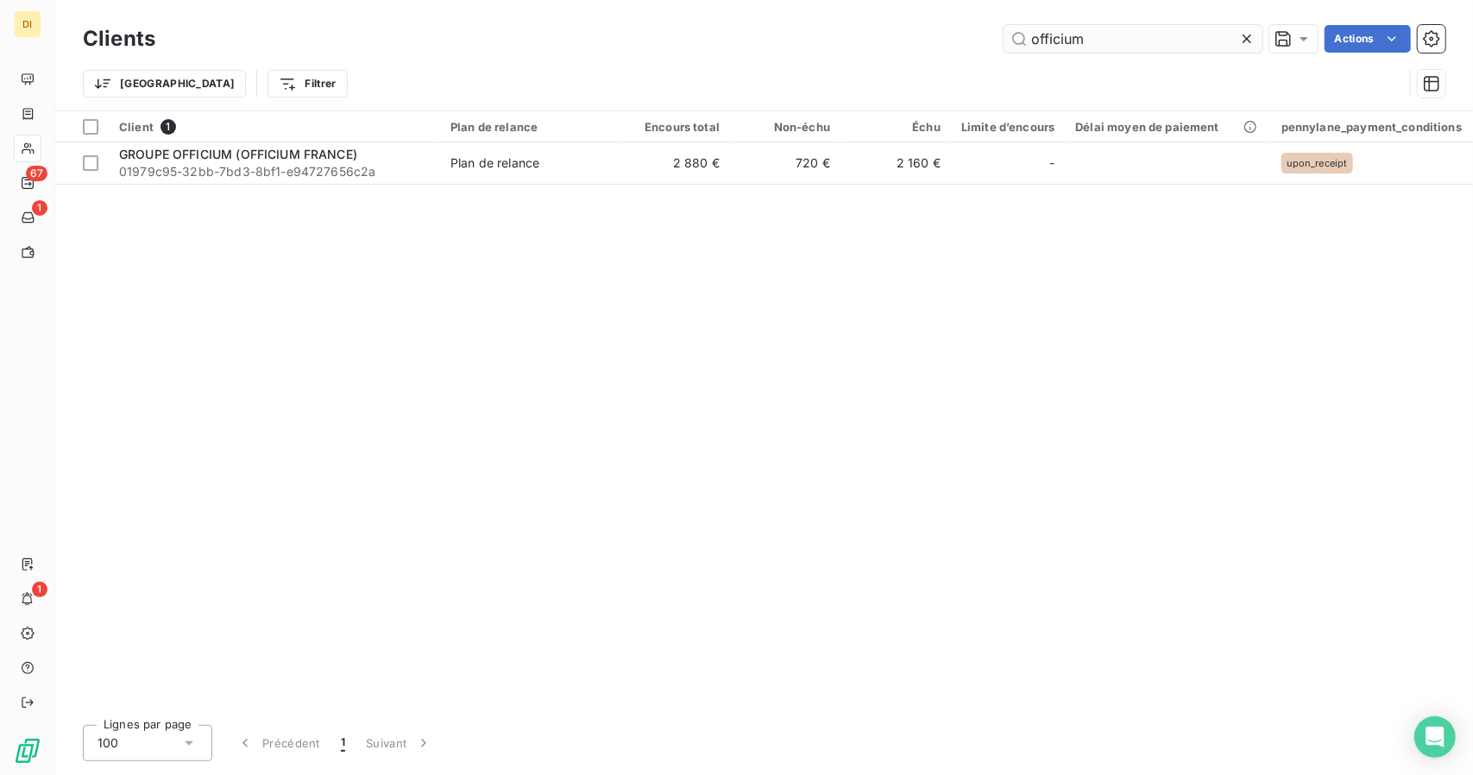
click at [1098, 50] on input "officium" at bounding box center [1133, 39] width 259 height 28
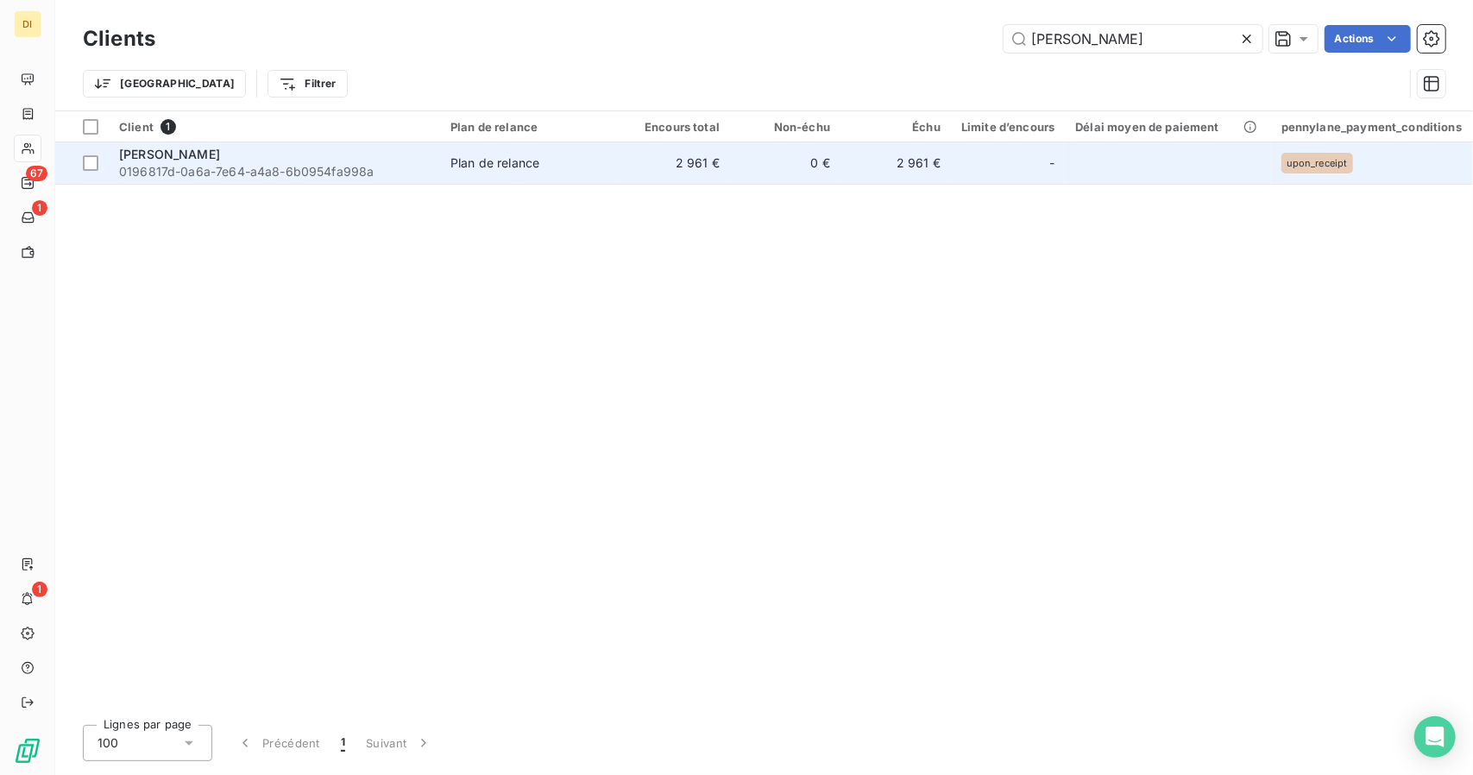
type input "MARION P"
click at [804, 156] on td "0 €" at bounding box center [785, 162] width 110 height 41
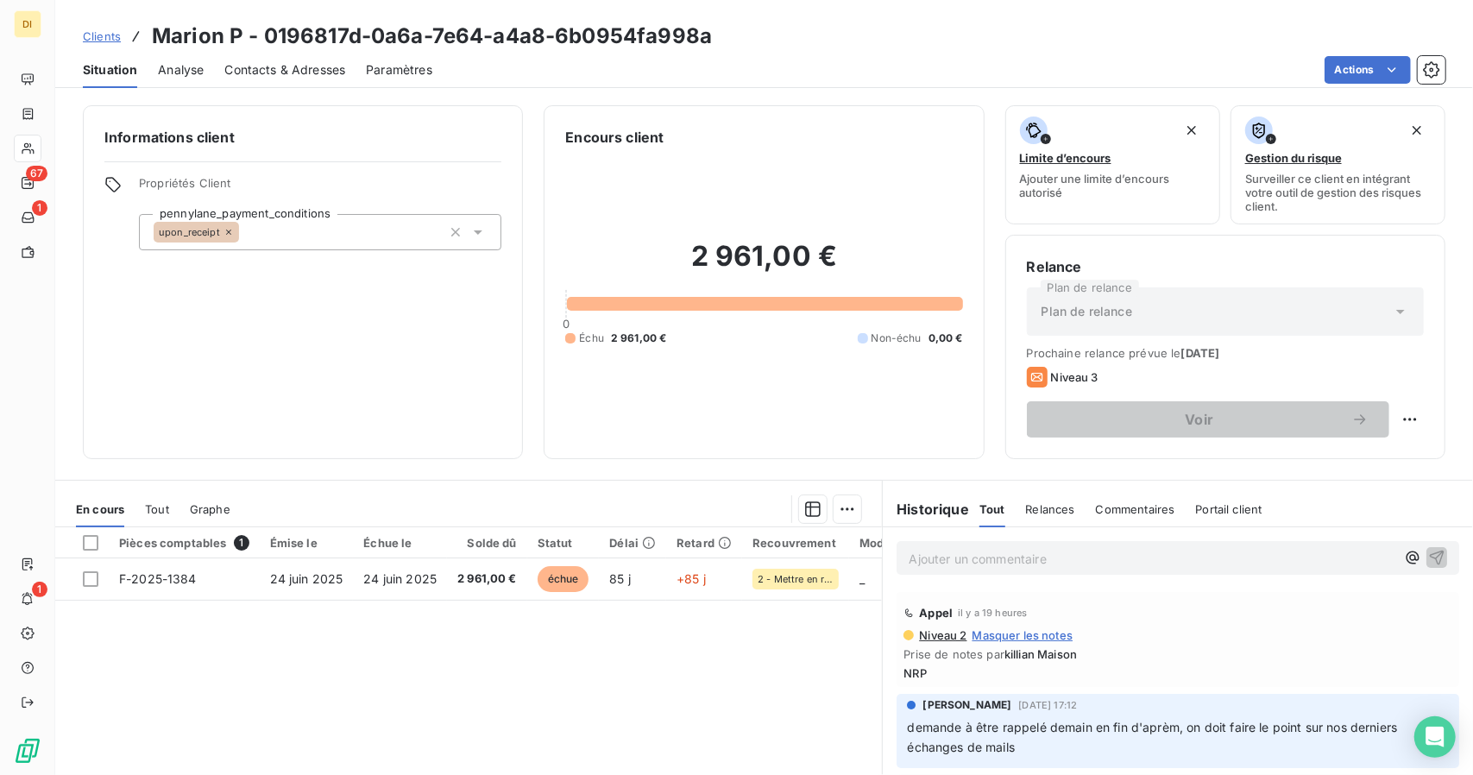
click at [123, 22] on div "Clients Marion P - 0196817d-0a6a-7e64-a4a8-6b0954fa998a" at bounding box center [397, 36] width 629 height 31
click at [104, 33] on span "Clients" at bounding box center [102, 36] width 38 height 14
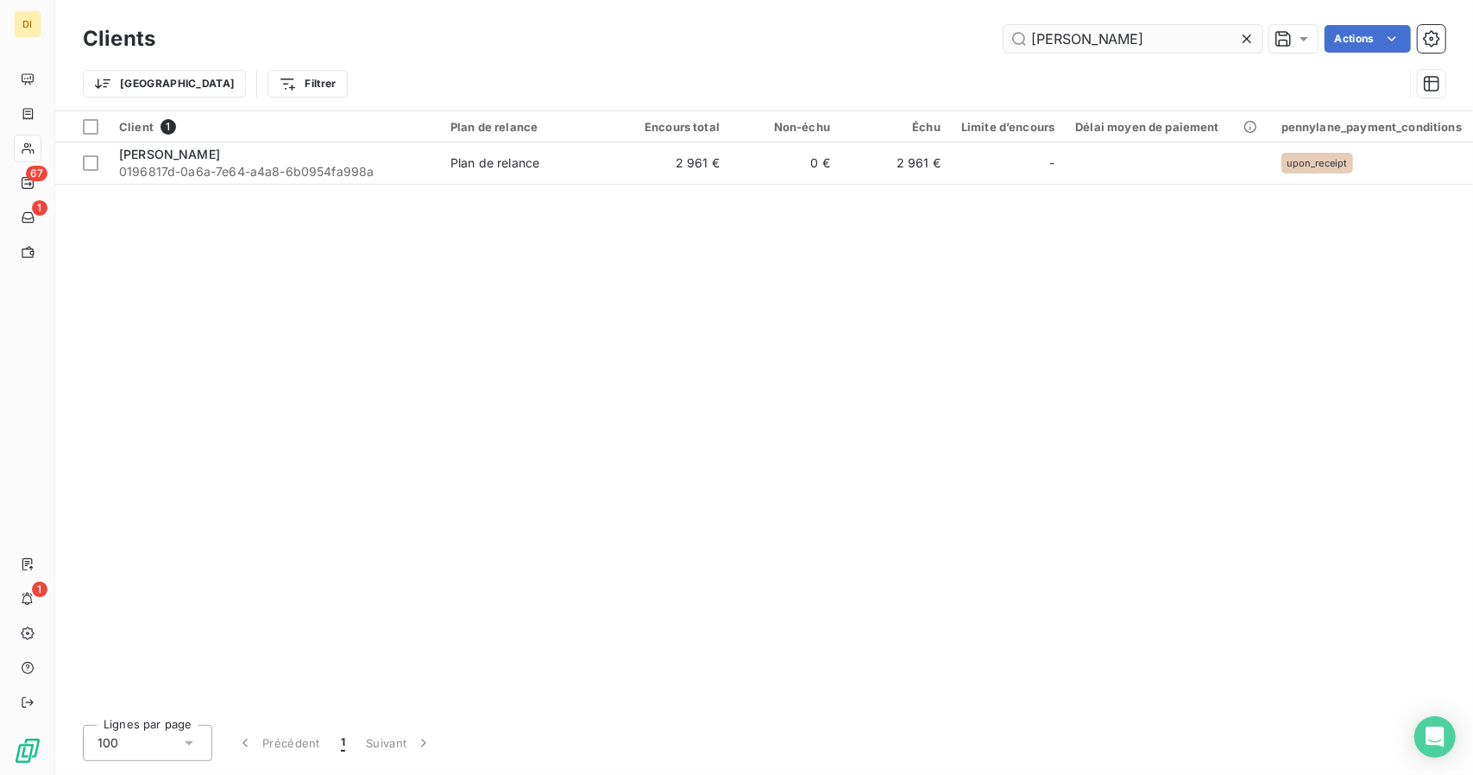
click at [1050, 40] on input "MARION P" at bounding box center [1133, 39] width 259 height 28
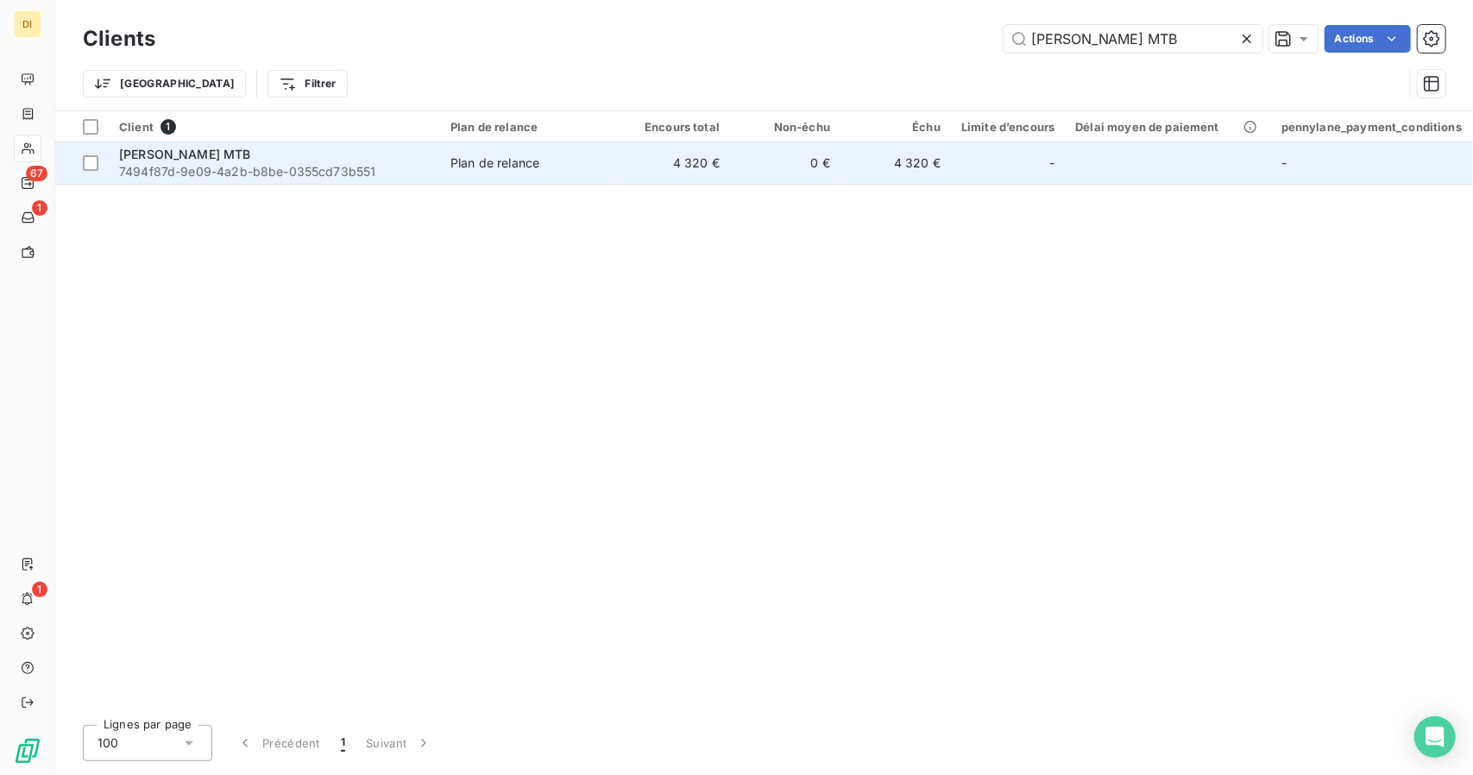
type input "Pierre Jean Moniteur MTB"
click at [709, 173] on td "4 320 €" at bounding box center [675, 162] width 110 height 41
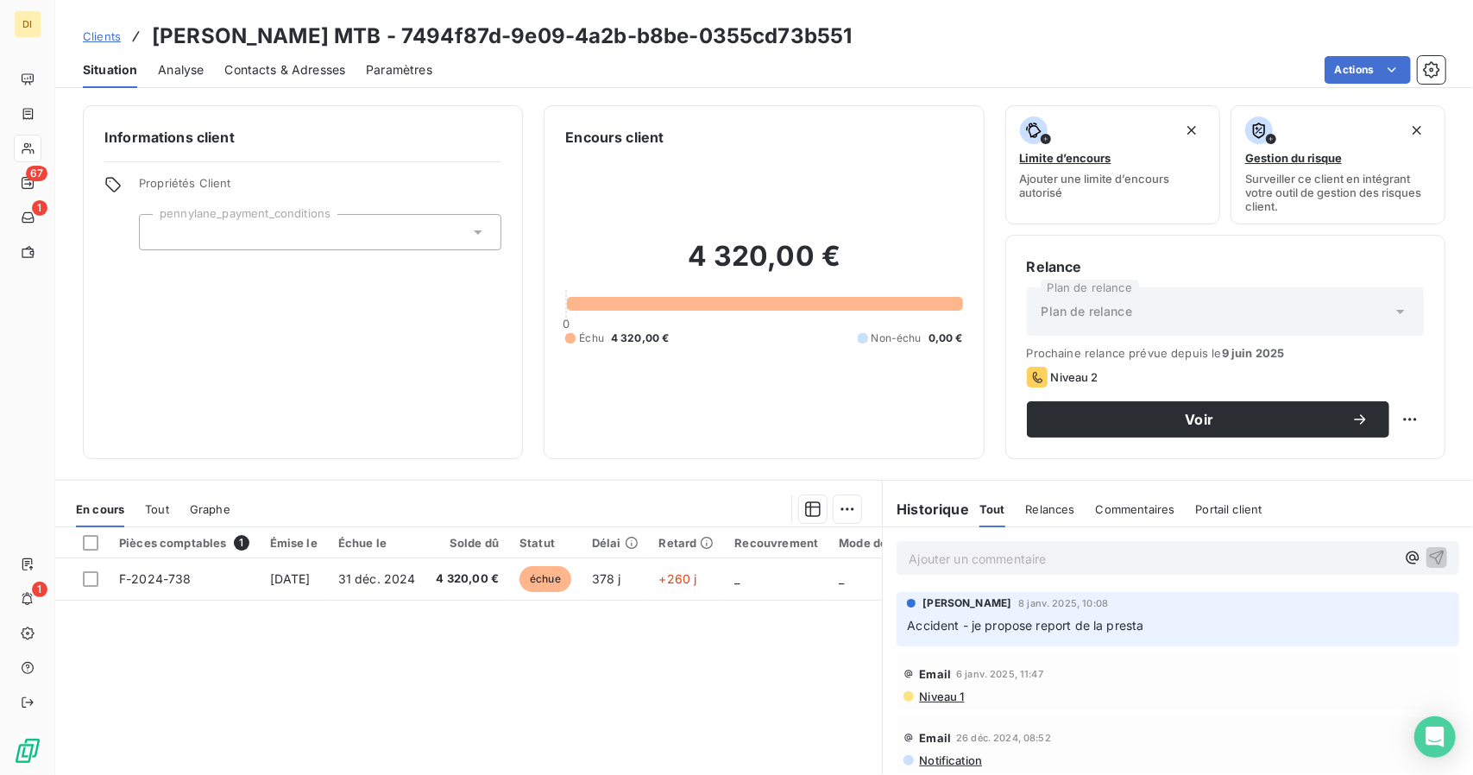
click at [330, 62] on span "Contacts & Adresses" at bounding box center [284, 69] width 121 height 17
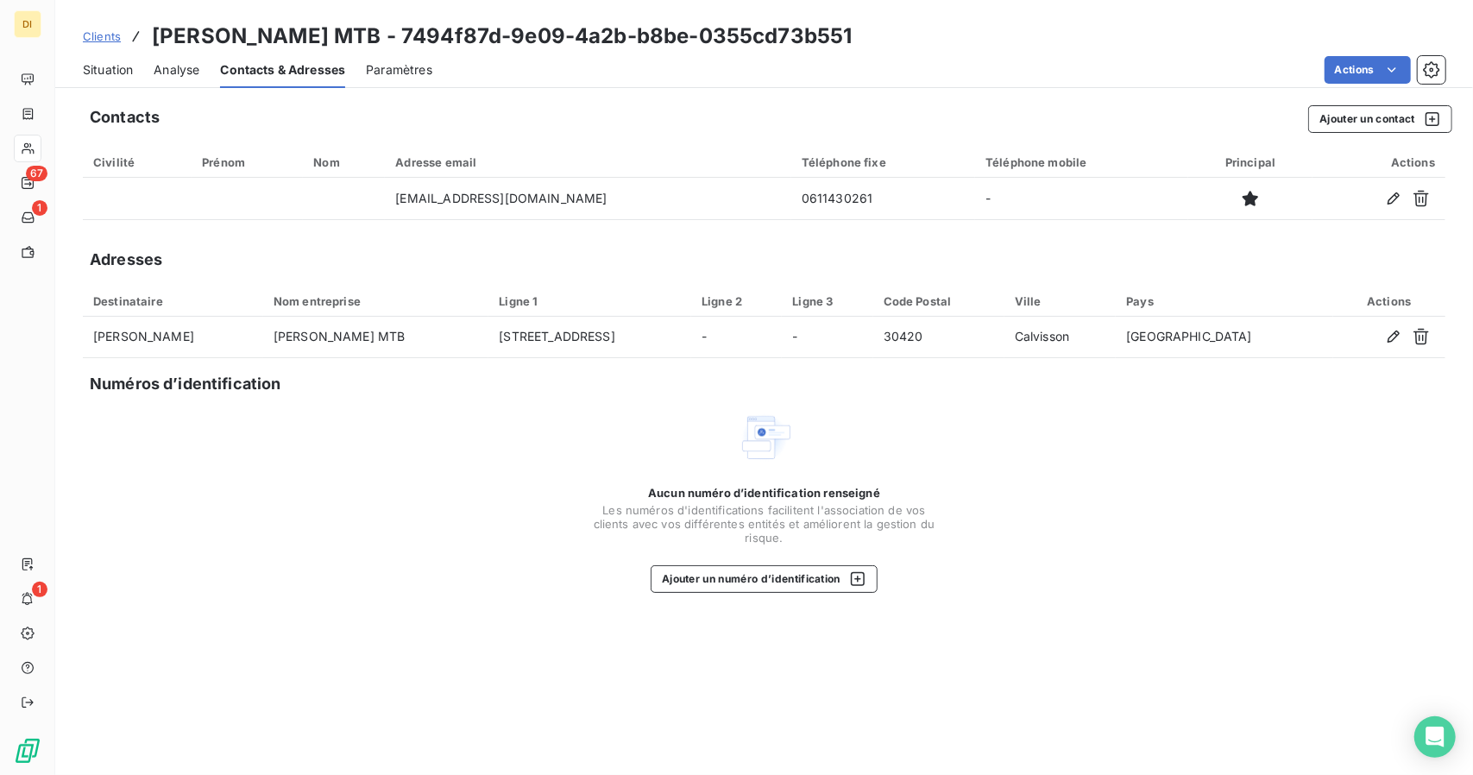
click at [98, 28] on link "Clients" at bounding box center [102, 36] width 38 height 17
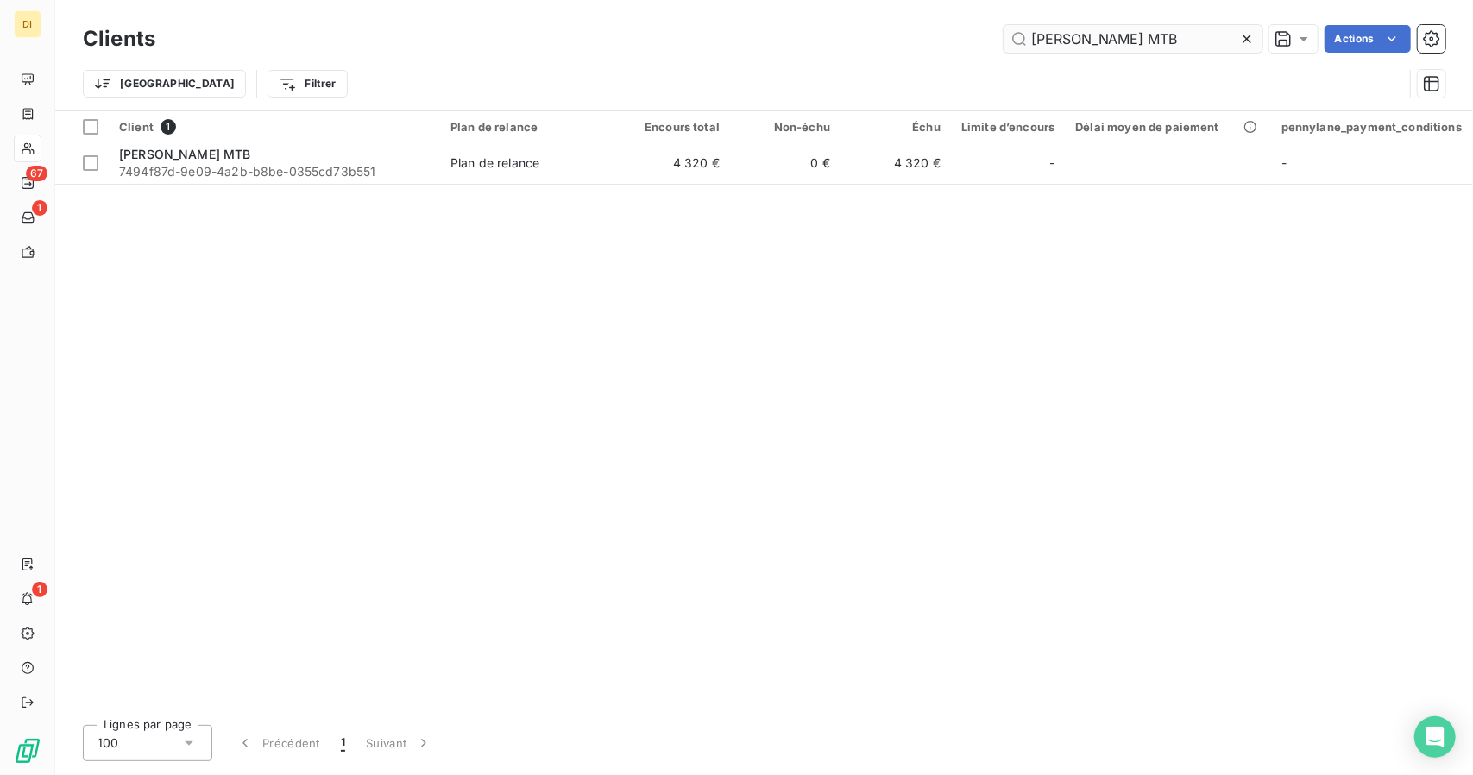
click at [1101, 38] on input "Pierre Jean Moniteur MTB" at bounding box center [1133, 39] width 259 height 28
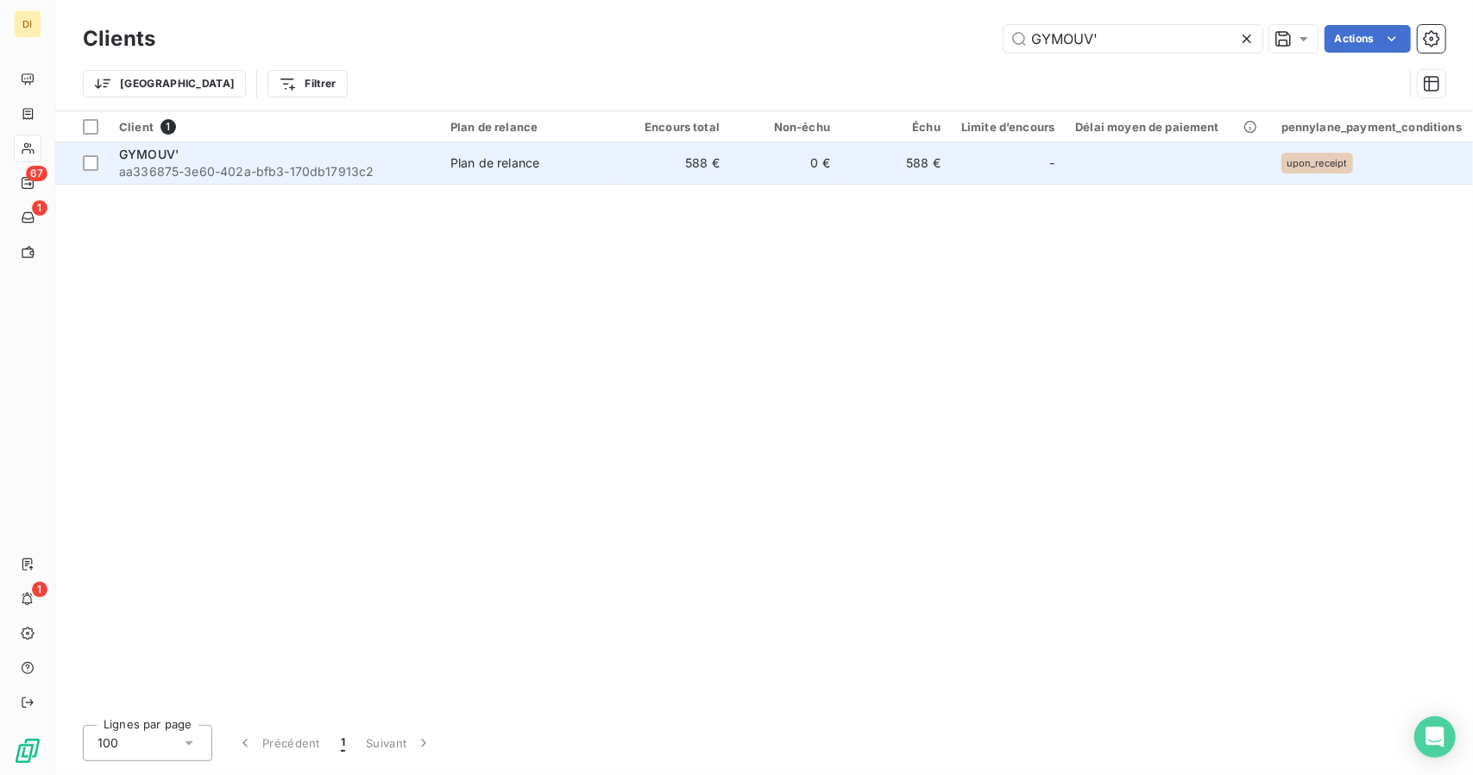
type input "GYMOUV'"
click at [507, 167] on div "Plan de relance" at bounding box center [495, 162] width 89 height 17
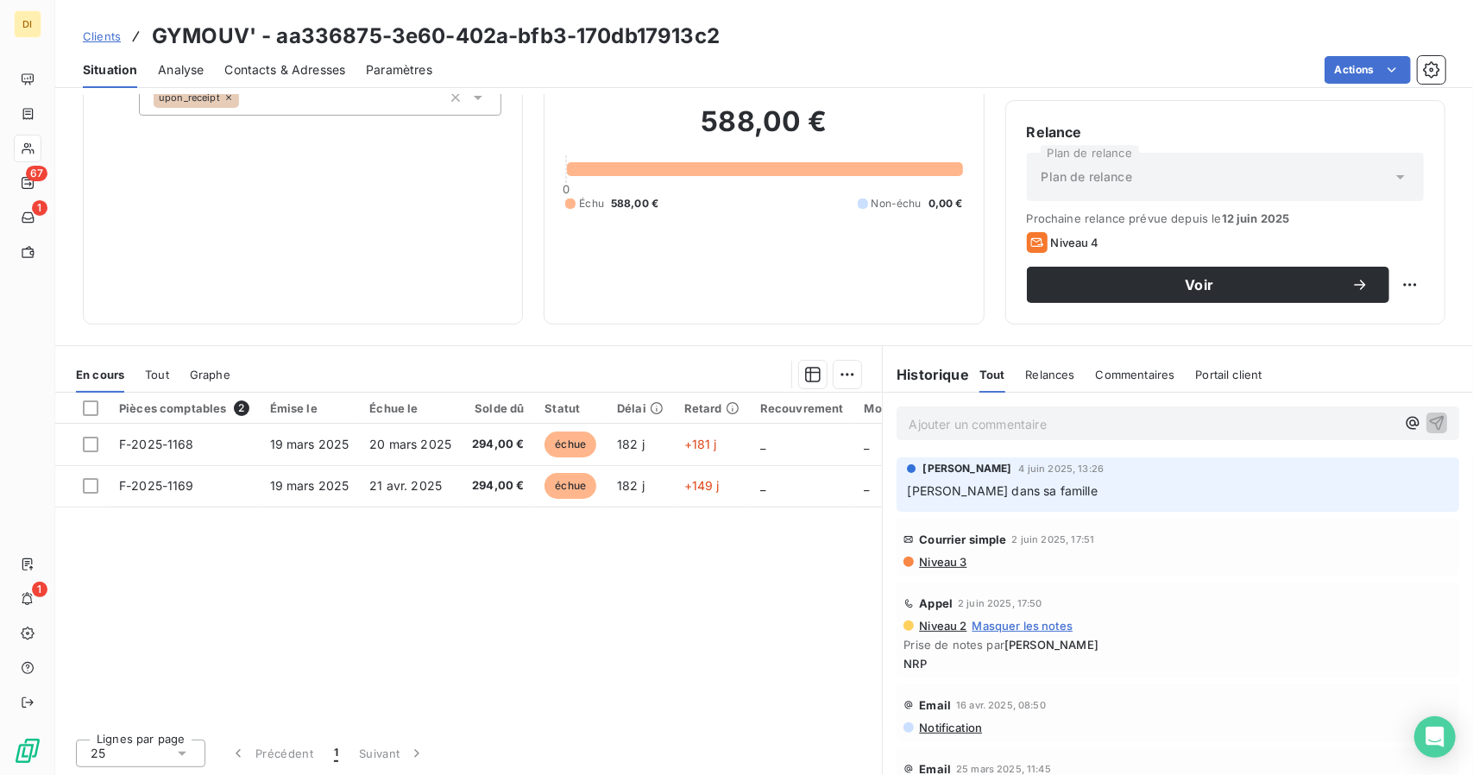
click at [1070, 413] on p "Ajouter un commentaire ﻿" at bounding box center [1152, 424] width 487 height 22
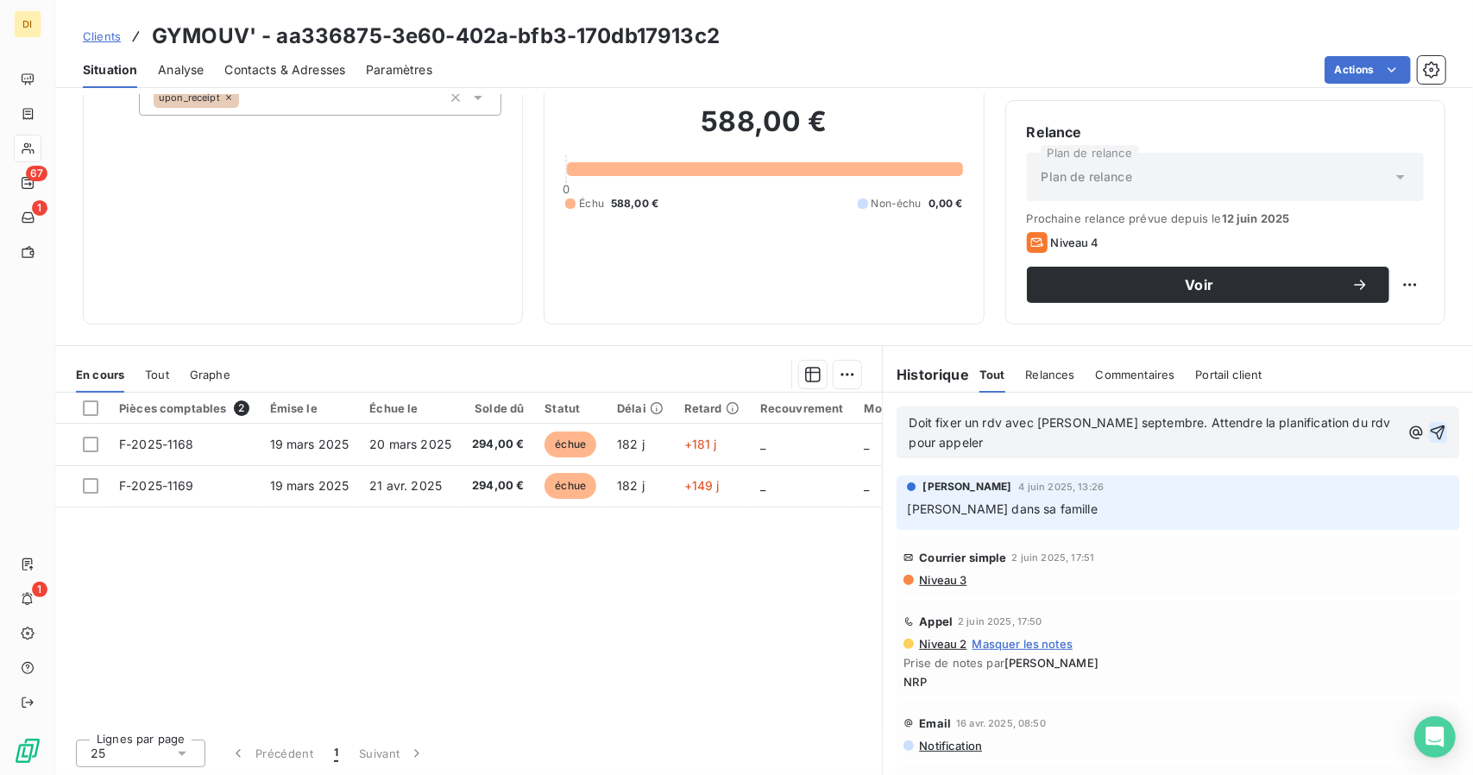
click at [1429, 438] on icon "button" at bounding box center [1437, 432] width 17 height 17
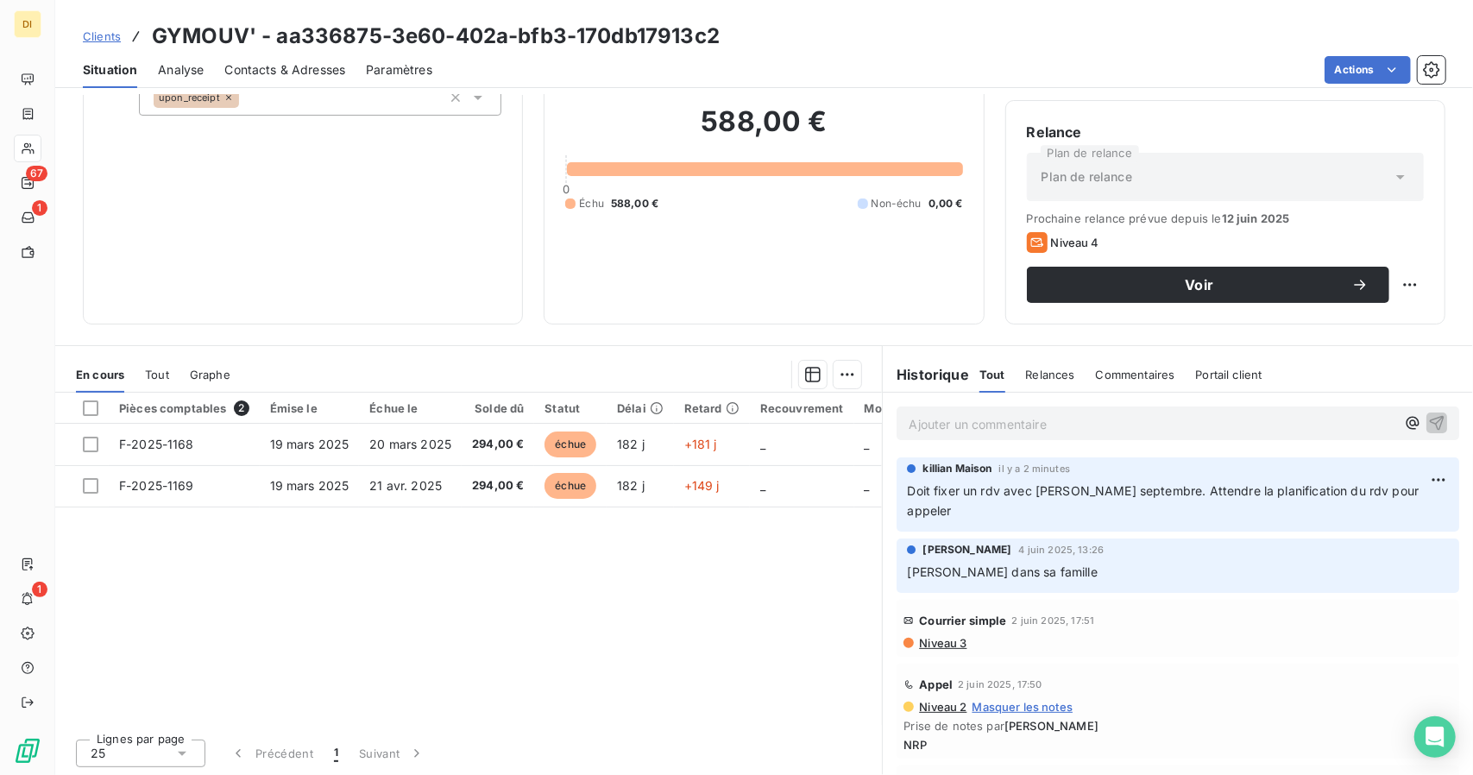
click at [98, 38] on span "Clients" at bounding box center [102, 36] width 38 height 14
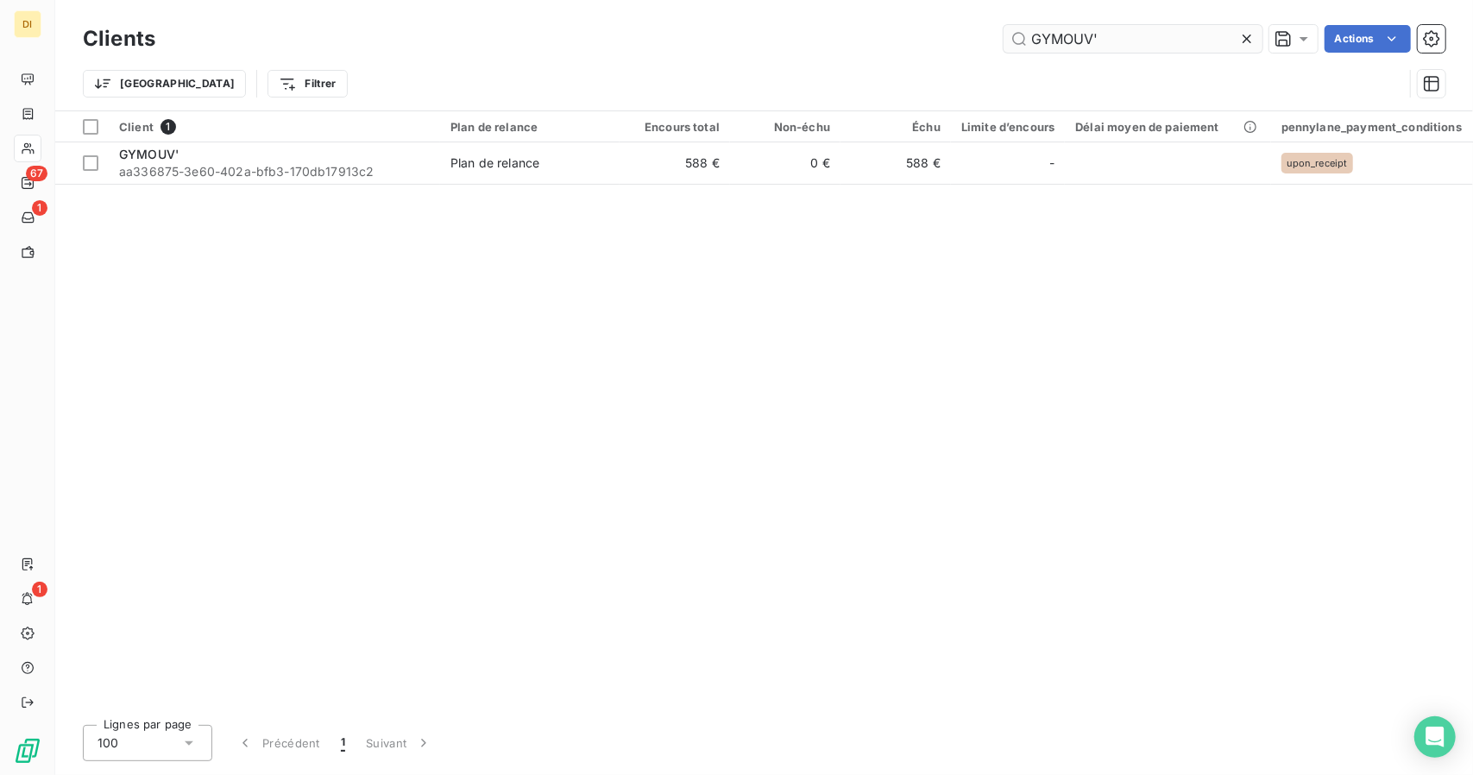
click at [1044, 26] on input "GYMOUV'" at bounding box center [1133, 39] width 259 height 28
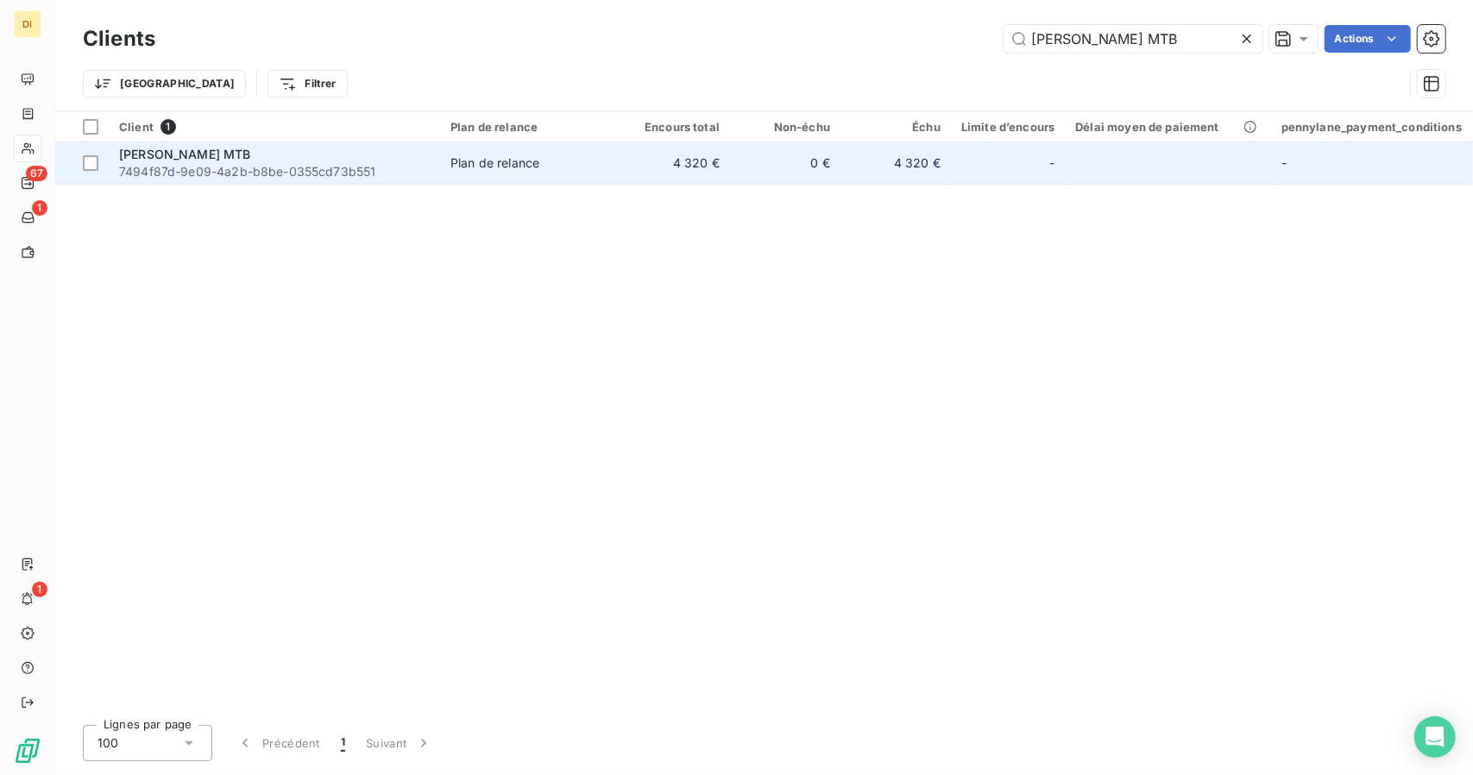
type input "Pierre Jean Moniteur MTB"
click at [649, 149] on td "4 320 €" at bounding box center [675, 162] width 110 height 41
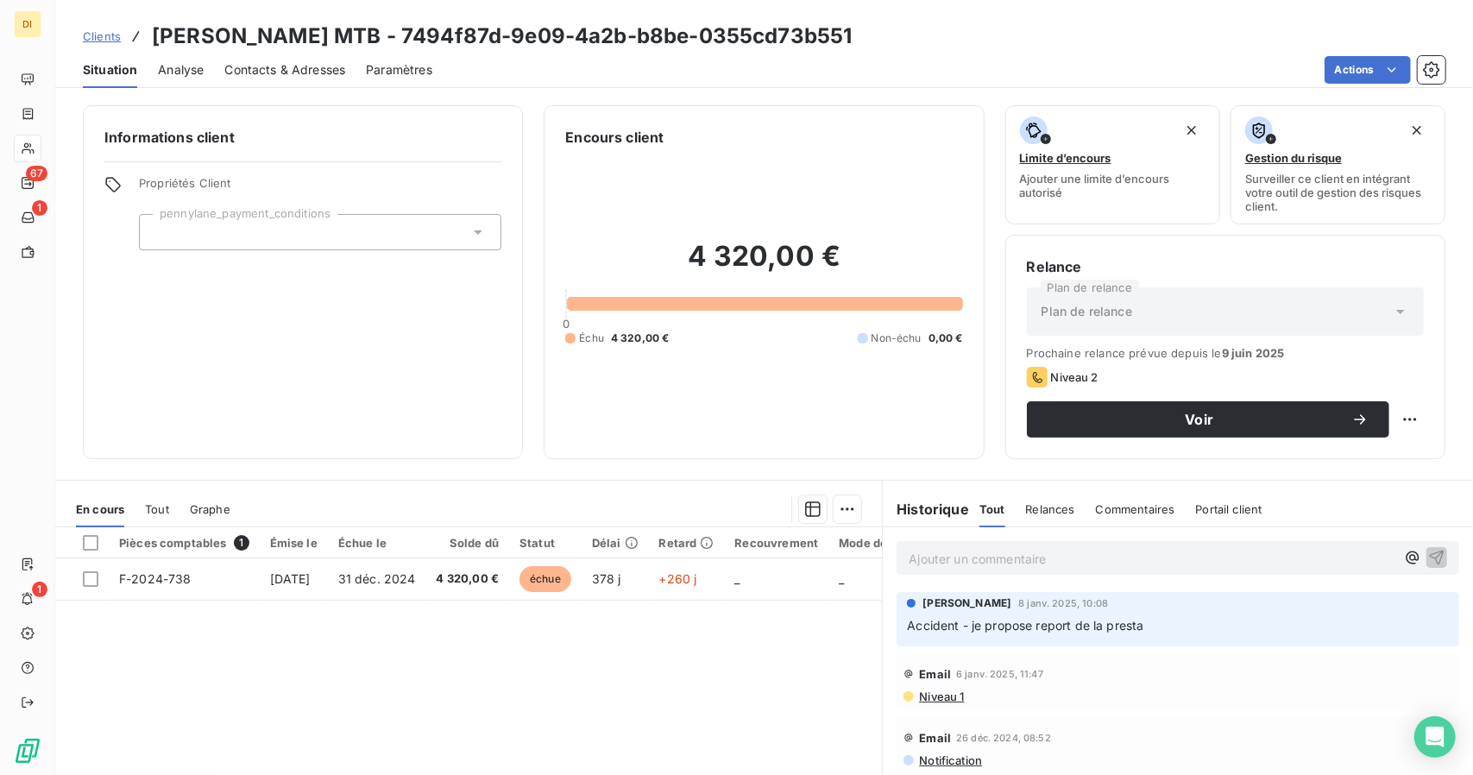
click at [252, 63] on span "Contacts & Adresses" at bounding box center [284, 69] width 121 height 17
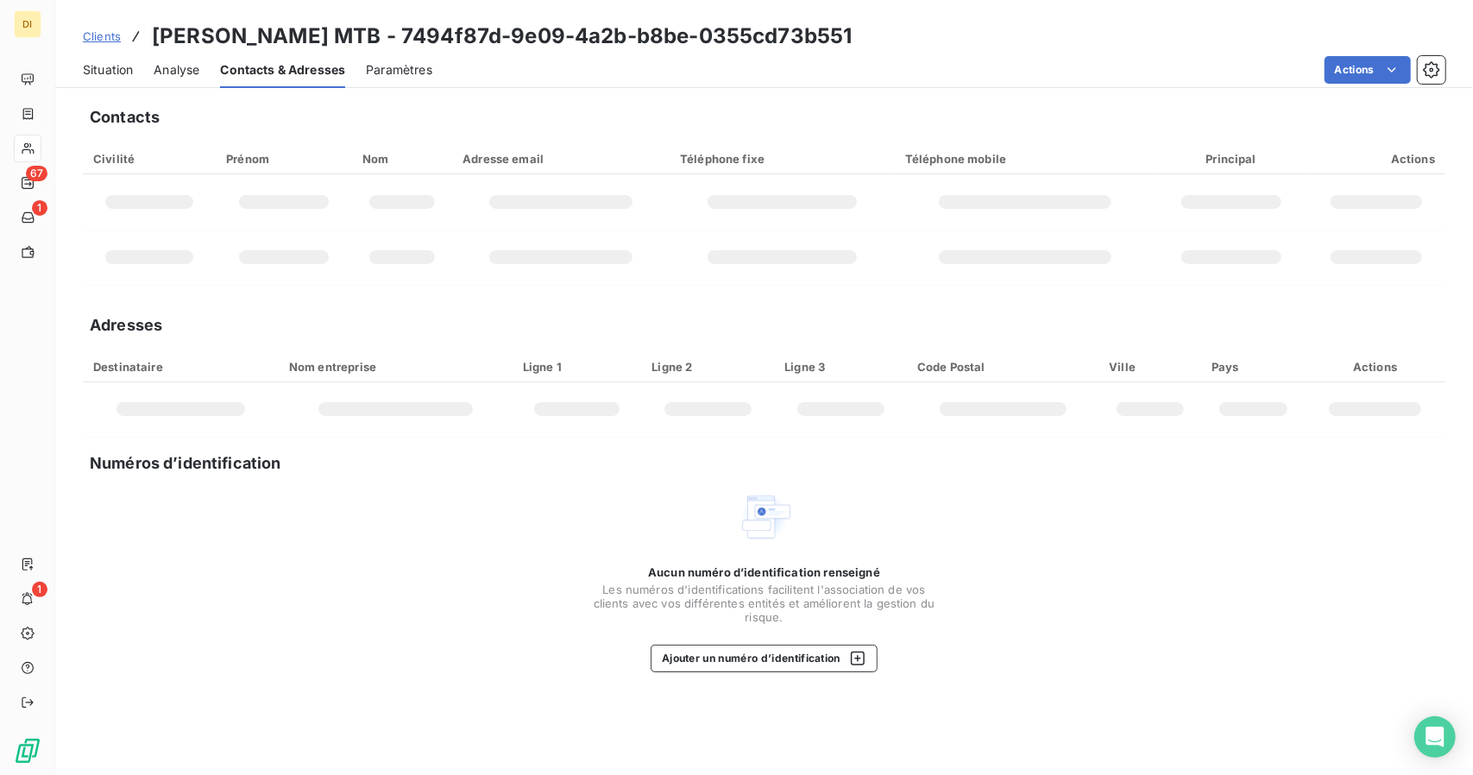
click at [1106, 631] on div "Contacts Civilité Prénom Nom Adresse email Téléphone fixe Téléphone mobile Prin…" at bounding box center [764, 435] width 1418 height 680
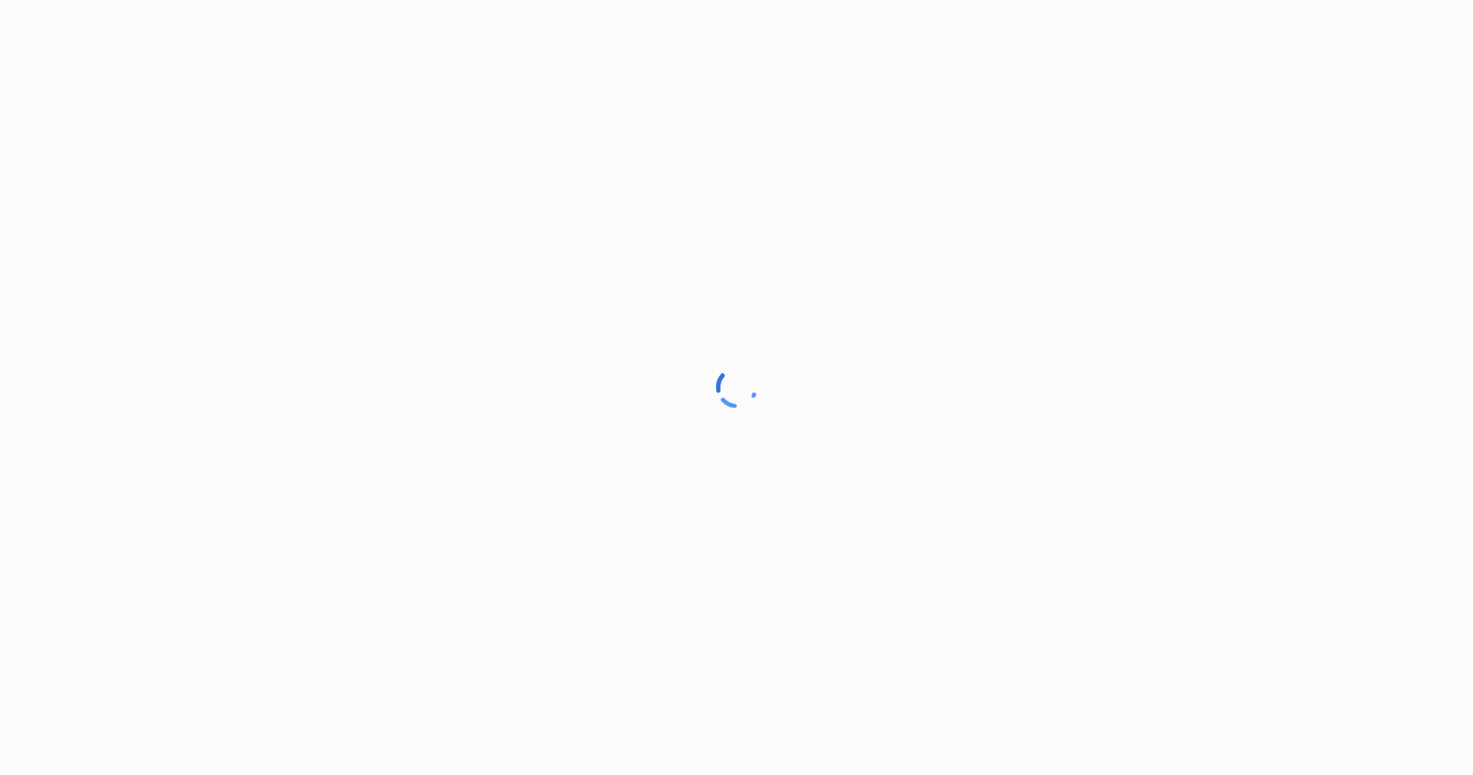
click at [0, 85] on div at bounding box center [736, 387] width 1473 height 775
